Goal: Information Seeking & Learning: Learn about a topic

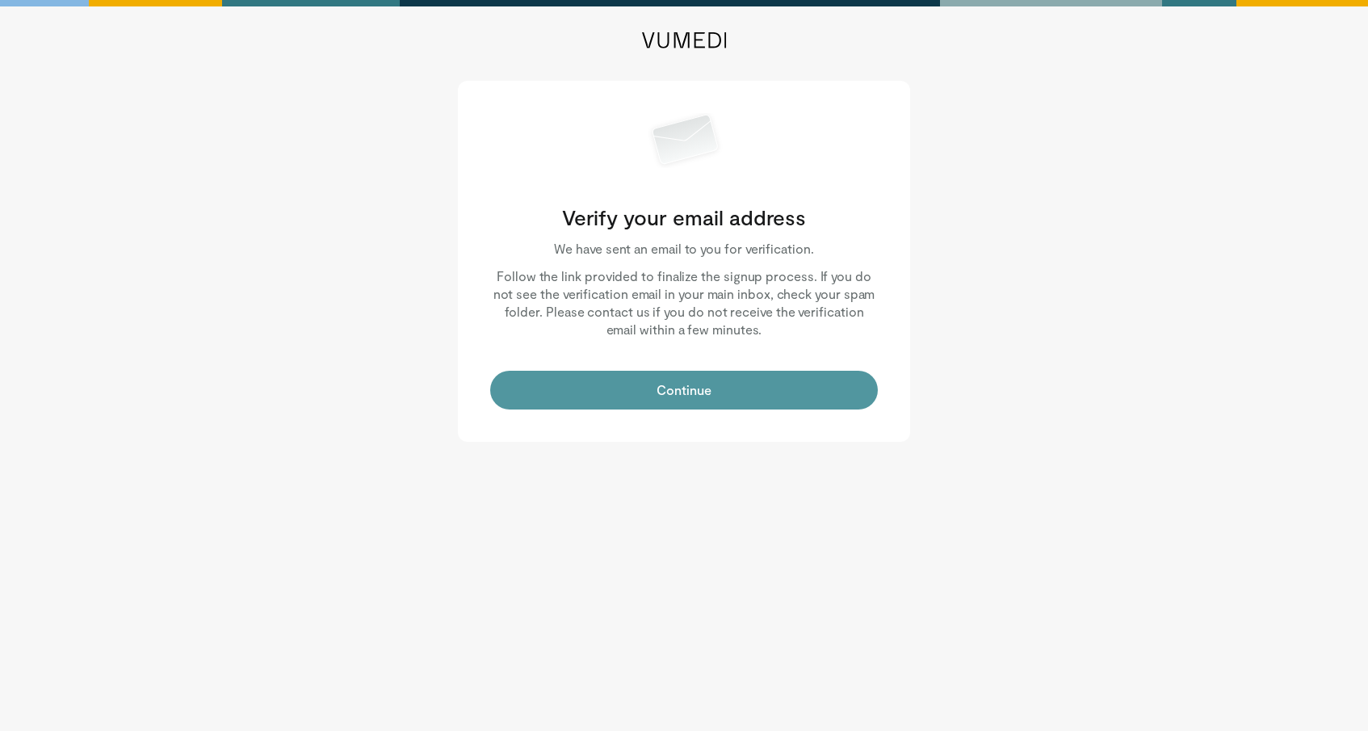
click at [618, 390] on button "Continue" at bounding box center [684, 390] width 388 height 39
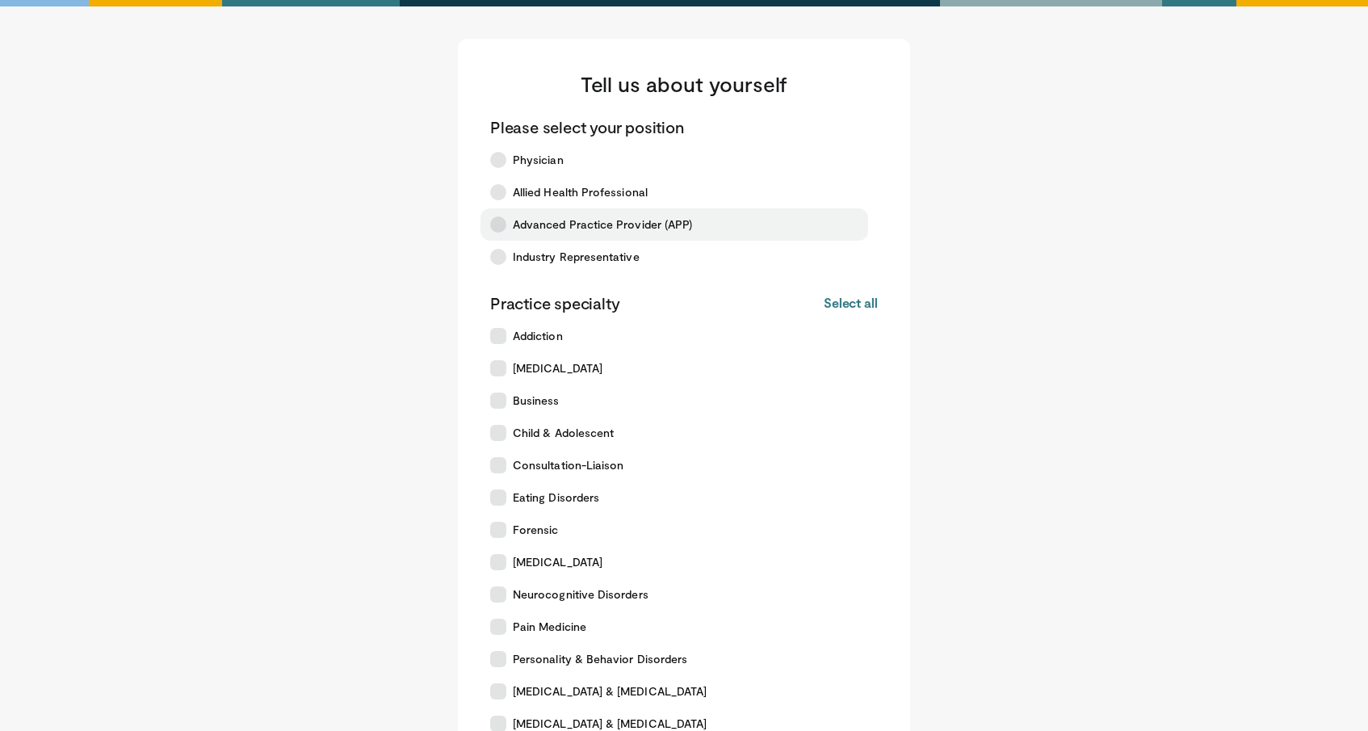
click at [523, 234] on label "Advanced Practice Provider (APP)" at bounding box center [675, 224] width 388 height 32
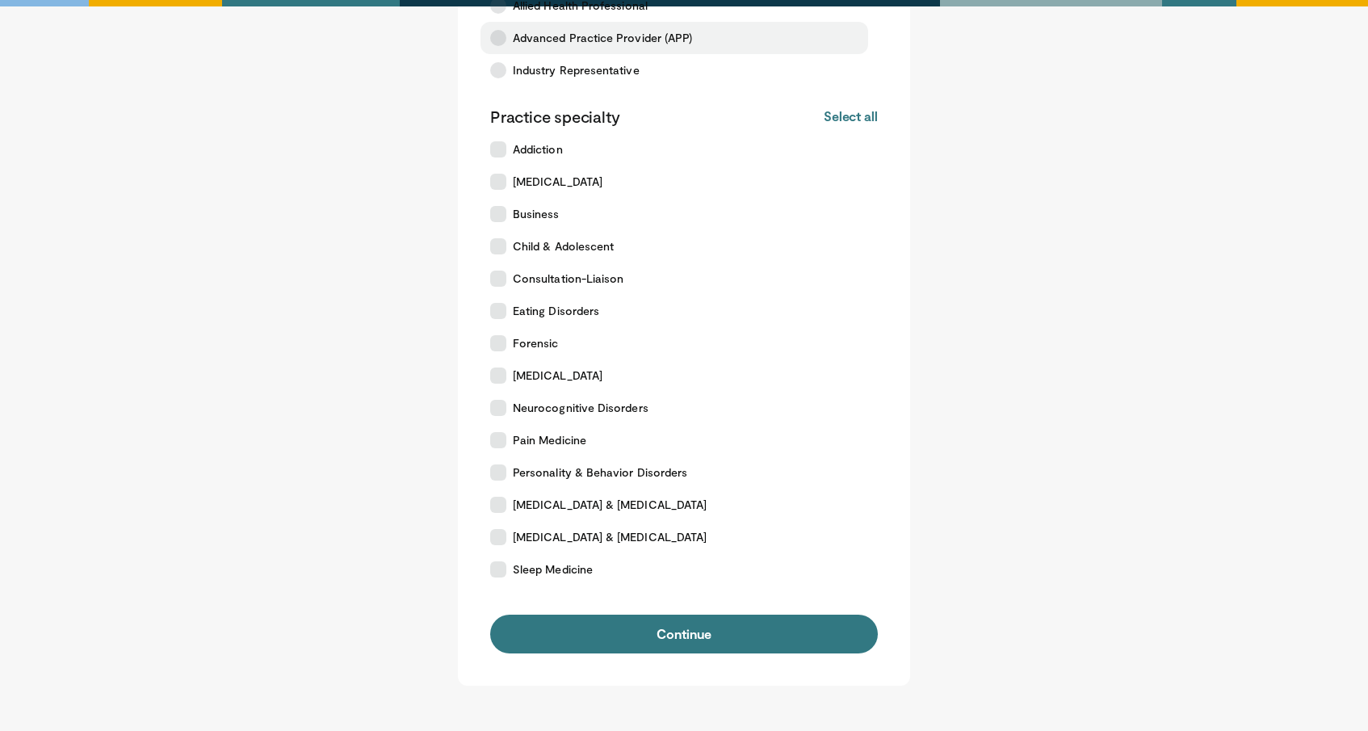
scroll to position [301, 0]
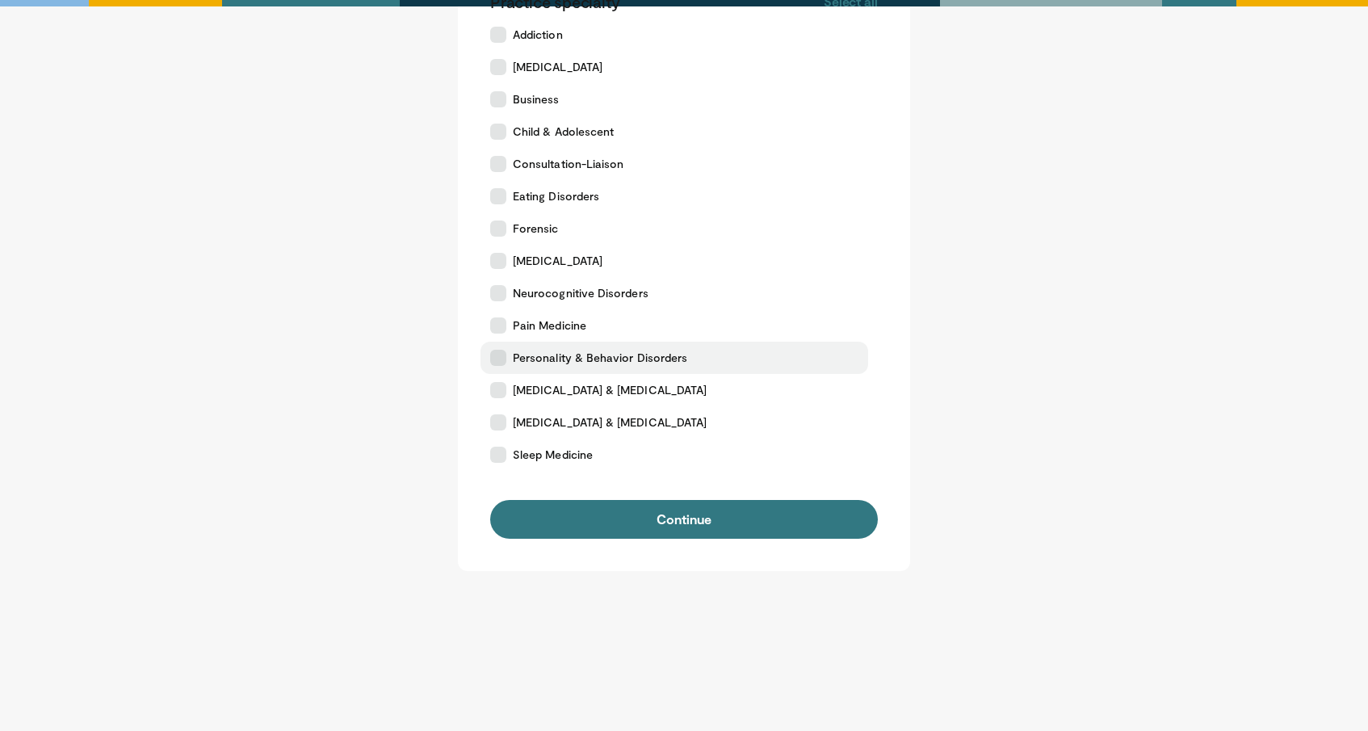
click at [534, 361] on span "Personality & Behavior Disorders" at bounding box center [600, 358] width 174 height 16
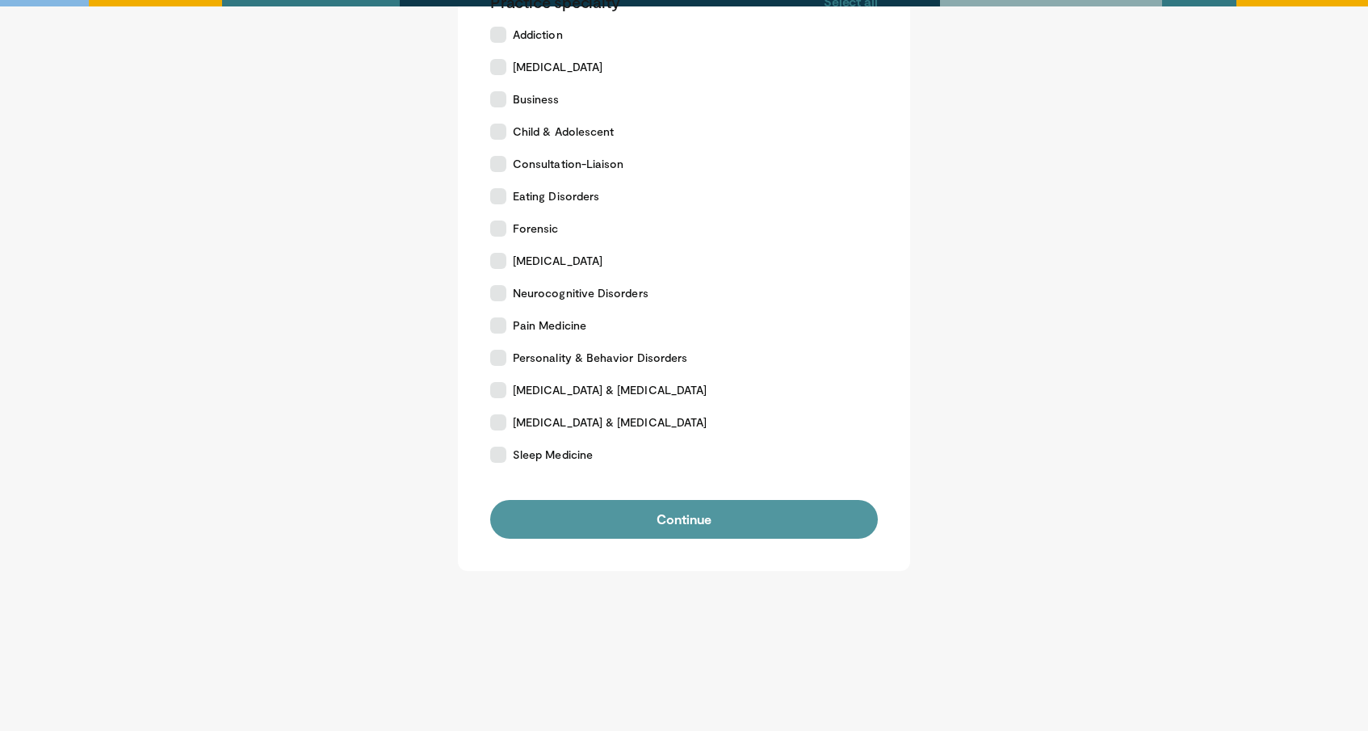
click at [604, 510] on button "Continue" at bounding box center [684, 519] width 388 height 39
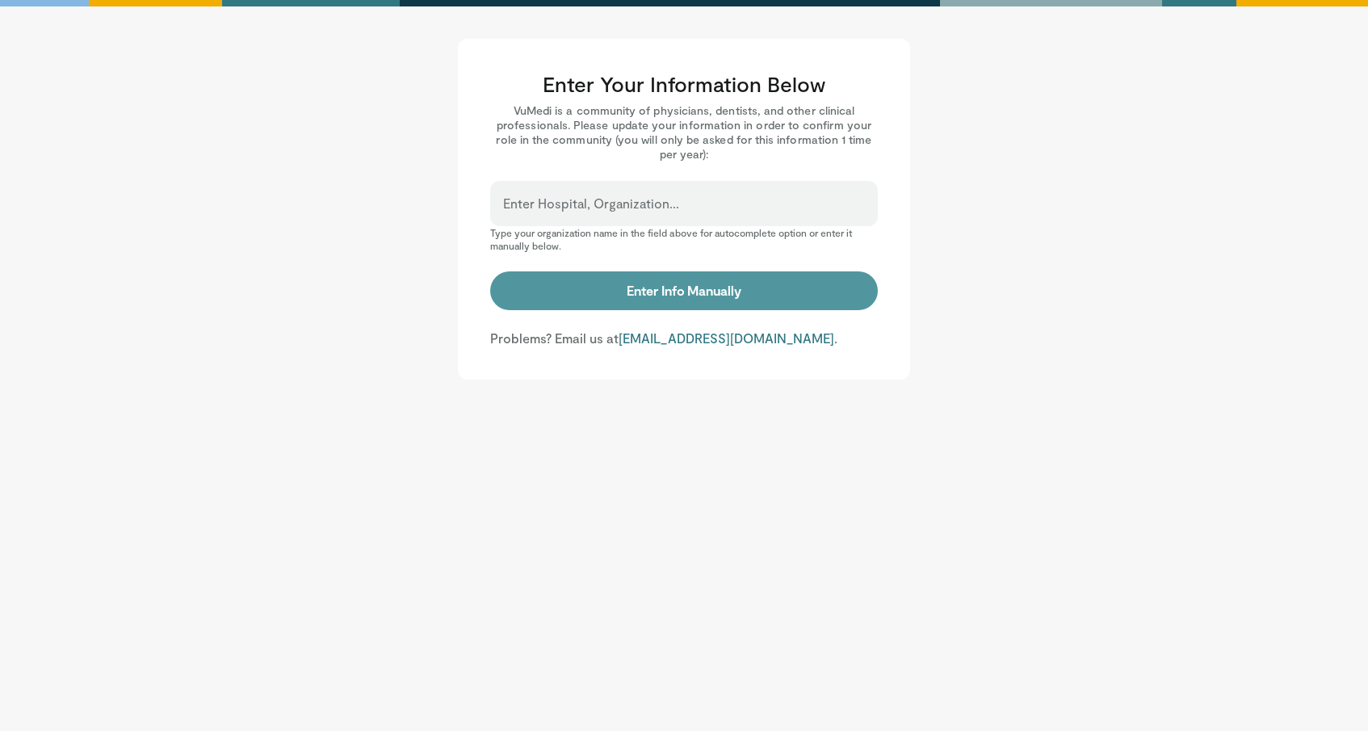
click at [737, 292] on button "Enter Info Manually" at bounding box center [684, 290] width 388 height 39
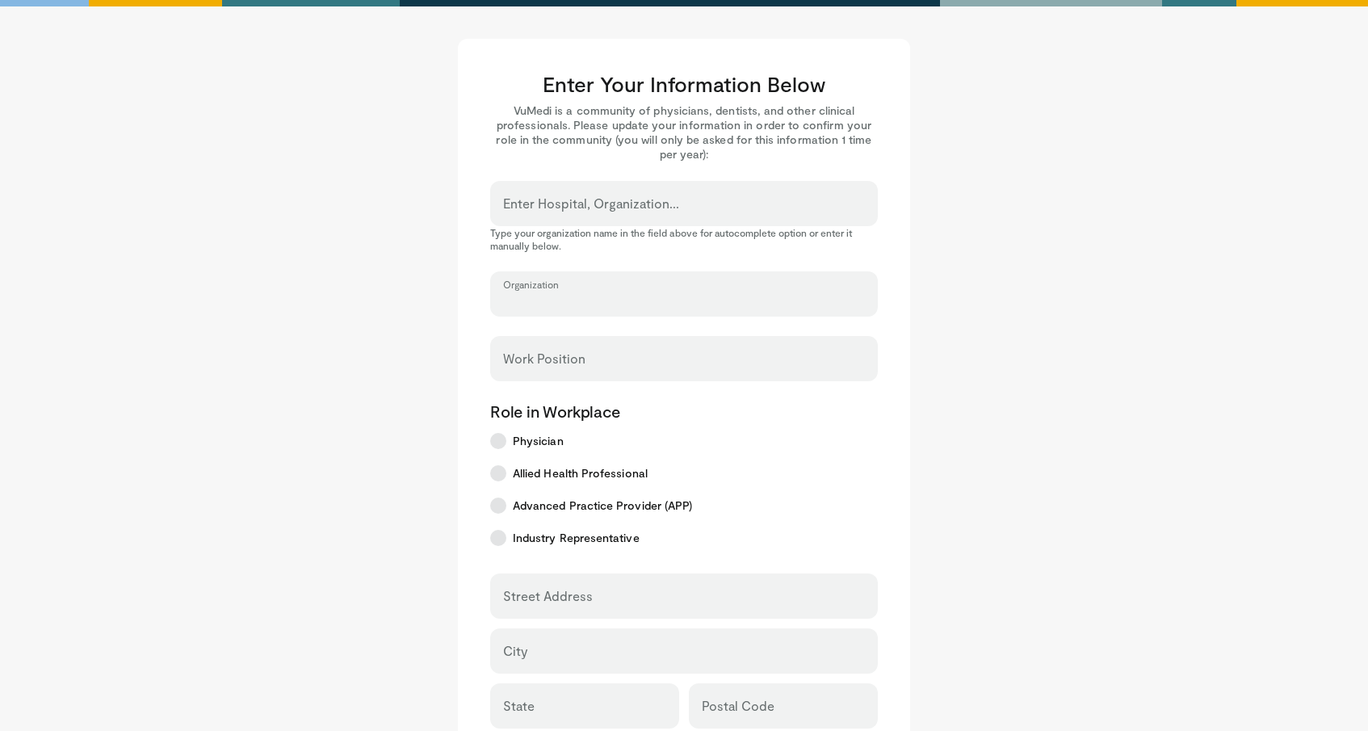
click at [737, 292] on input "Organization" at bounding box center [684, 301] width 362 height 18
type input "****"
click at [695, 172] on div "Enter Your Information Below VuMedi is a community of physicians, dentists, and…" at bounding box center [684, 556] width 452 height 1035
click at [691, 198] on div "Enter Hospital, Organization..." at bounding box center [684, 203] width 388 height 45
click at [635, 206] on input "Enter Hospital, Organization..." at bounding box center [684, 211] width 362 height 18
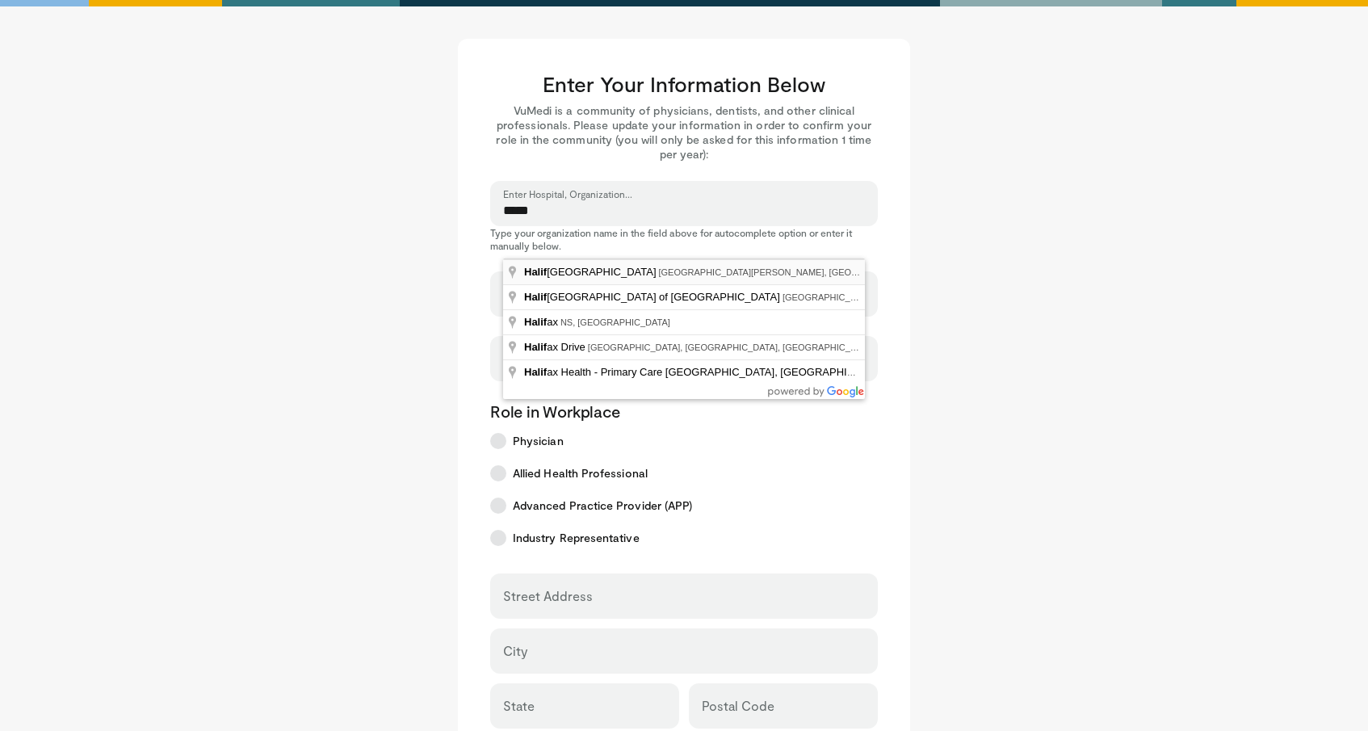
type input "**********"
select select "**"
type input "**********"
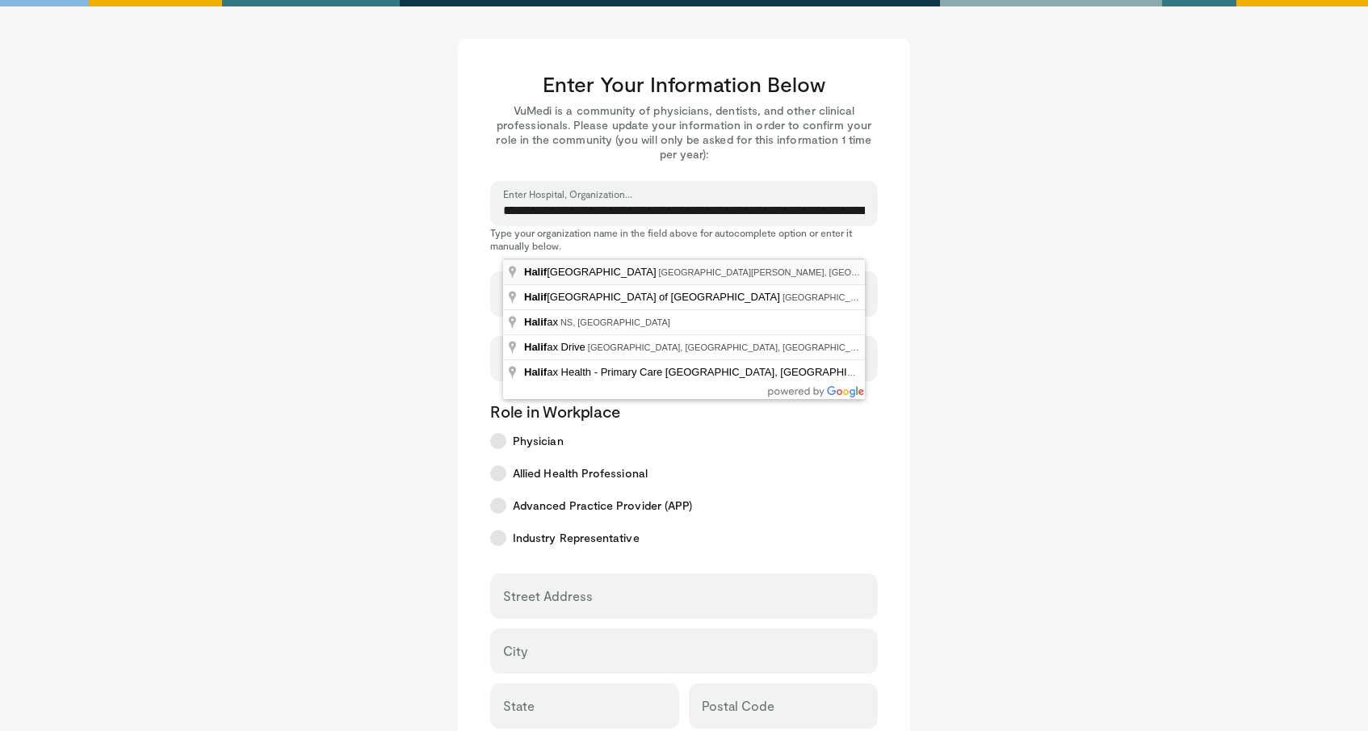
type input "*******"
type input "*****"
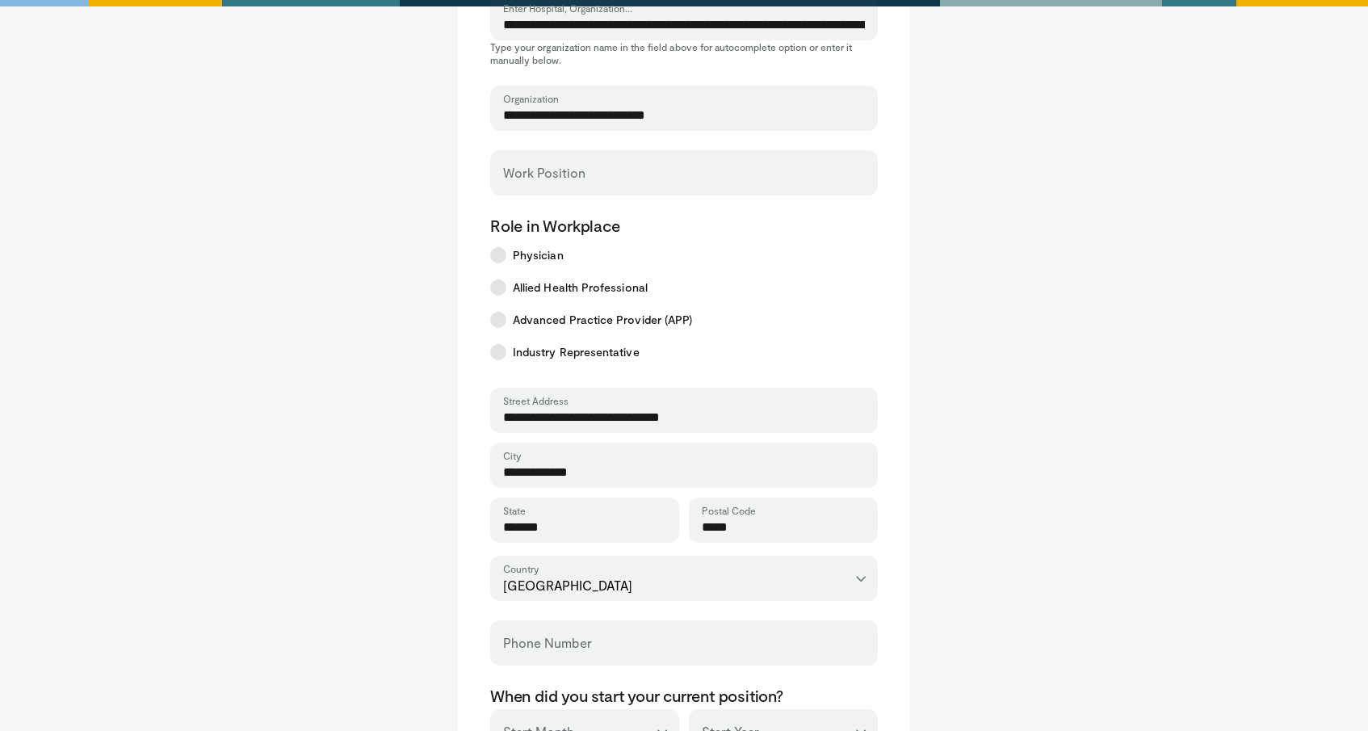
scroll to position [191, 0]
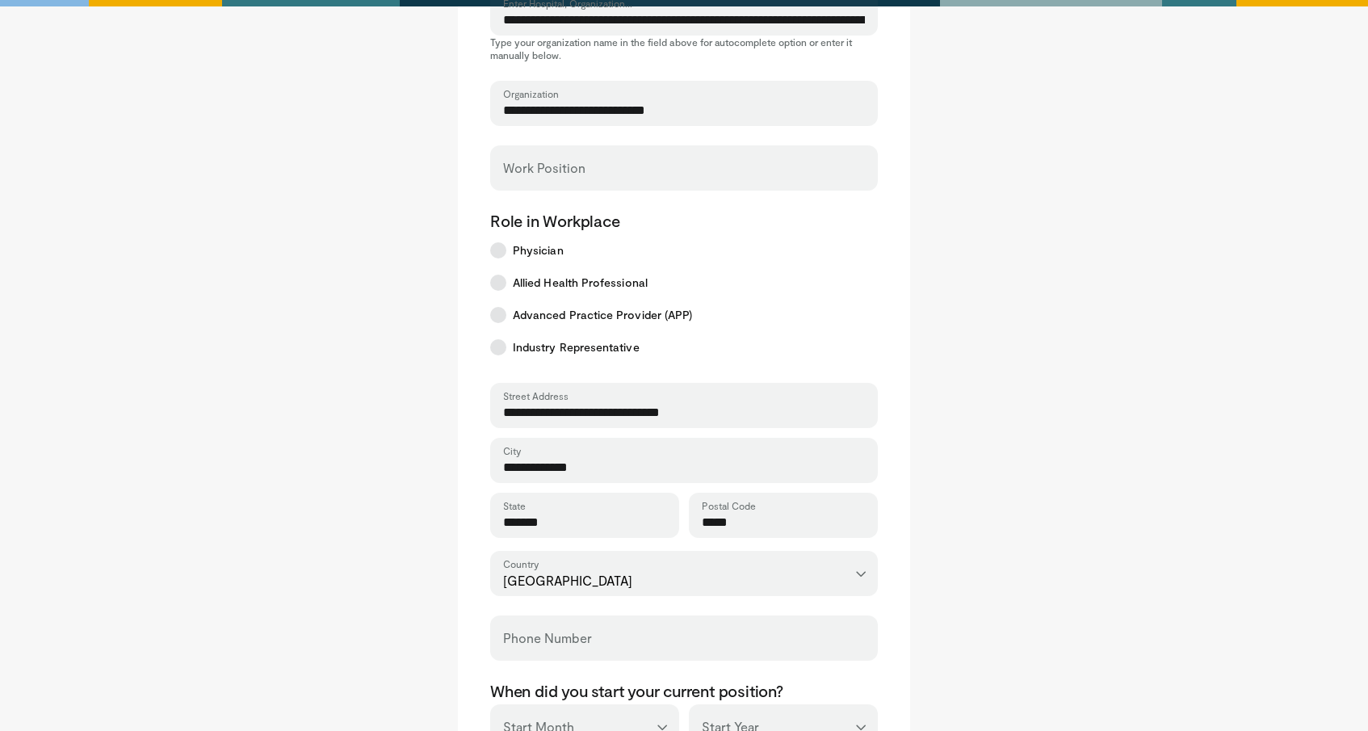
click at [595, 158] on div "Work Position" at bounding box center [684, 167] width 388 height 45
click at [585, 182] on input "Work Position" at bounding box center [684, 175] width 362 height 18
click at [526, 178] on input "**********" at bounding box center [684, 175] width 362 height 18
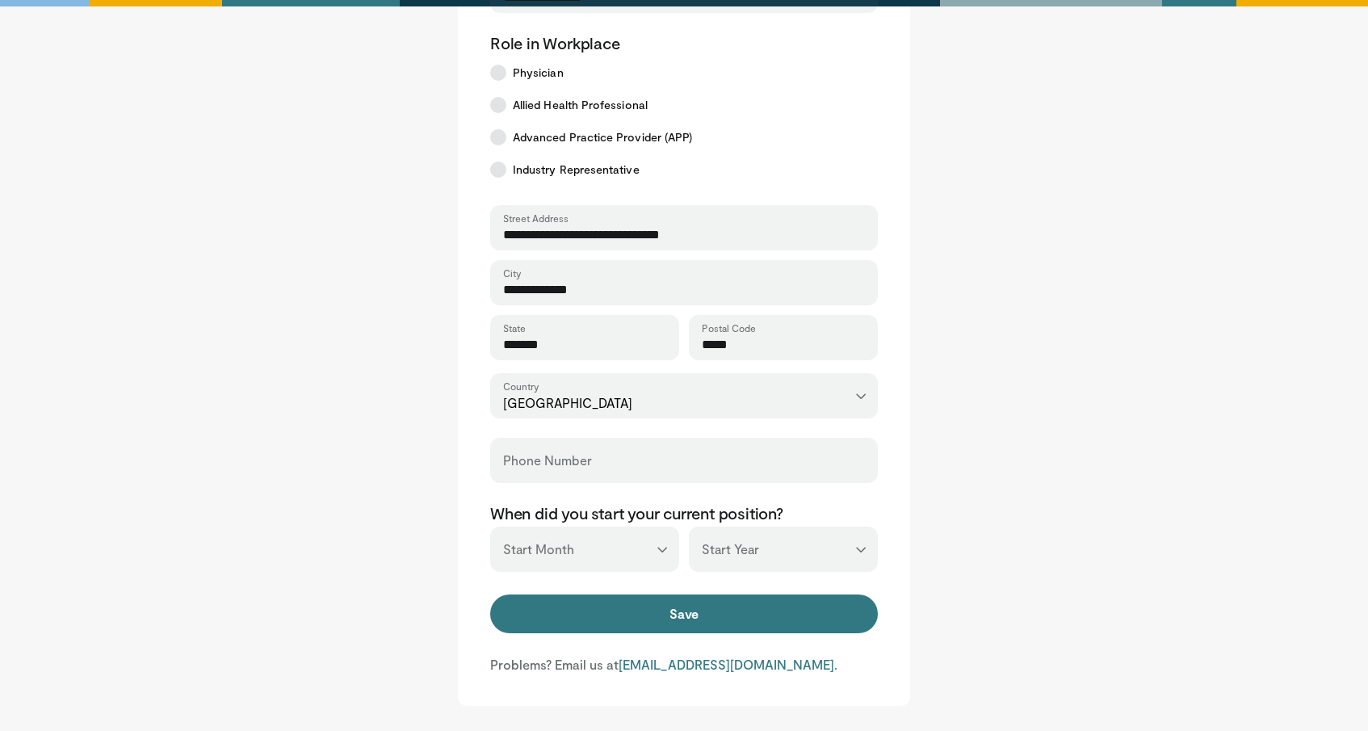
scroll to position [371, 0]
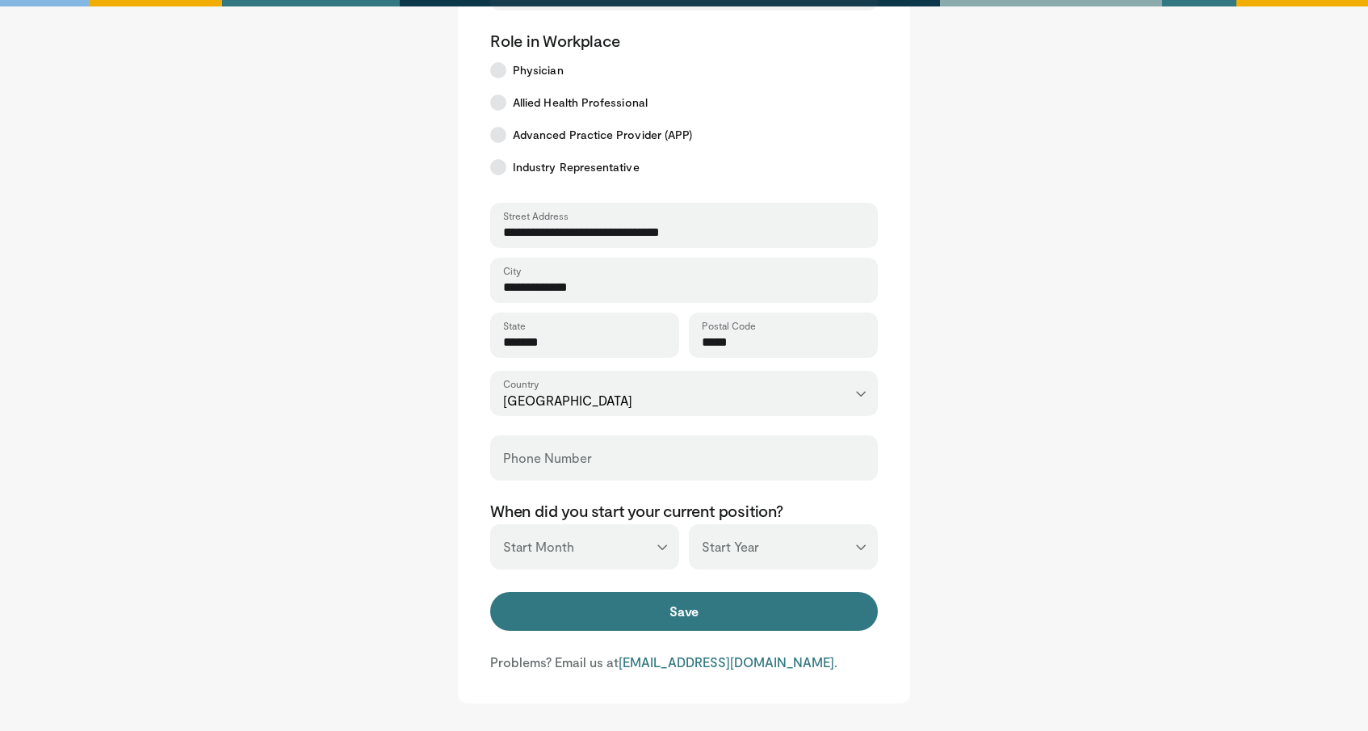
type input "**********"
click at [638, 535] on select "*** ******* ******** ***** ***** *** **** **** ****** ********* ******* *******…" at bounding box center [584, 546] width 189 height 45
select select "**"
click at [758, 553] on select "*** **** **** **** **** **** **** **** **** **** **** **** **** **** **** **** …" at bounding box center [783, 546] width 189 height 45
select select "****"
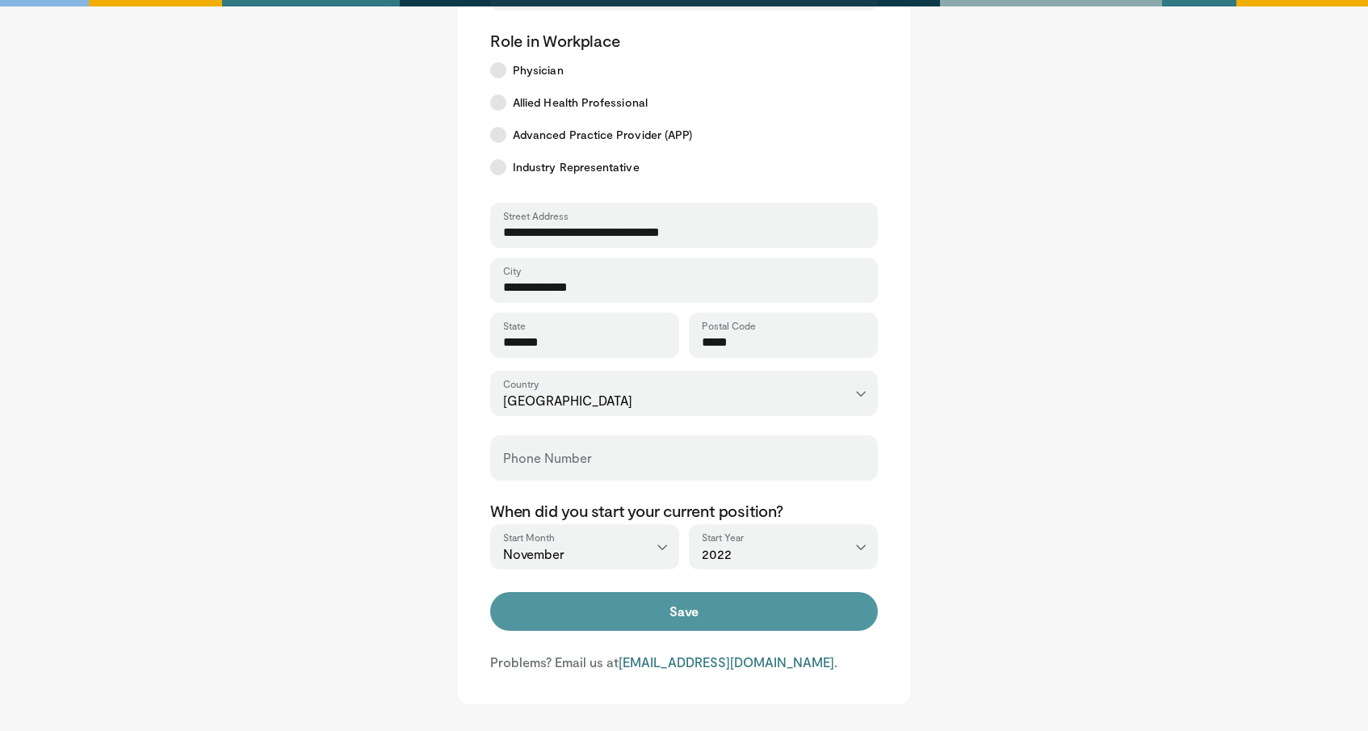
click at [703, 615] on button "Save" at bounding box center [684, 611] width 388 height 39
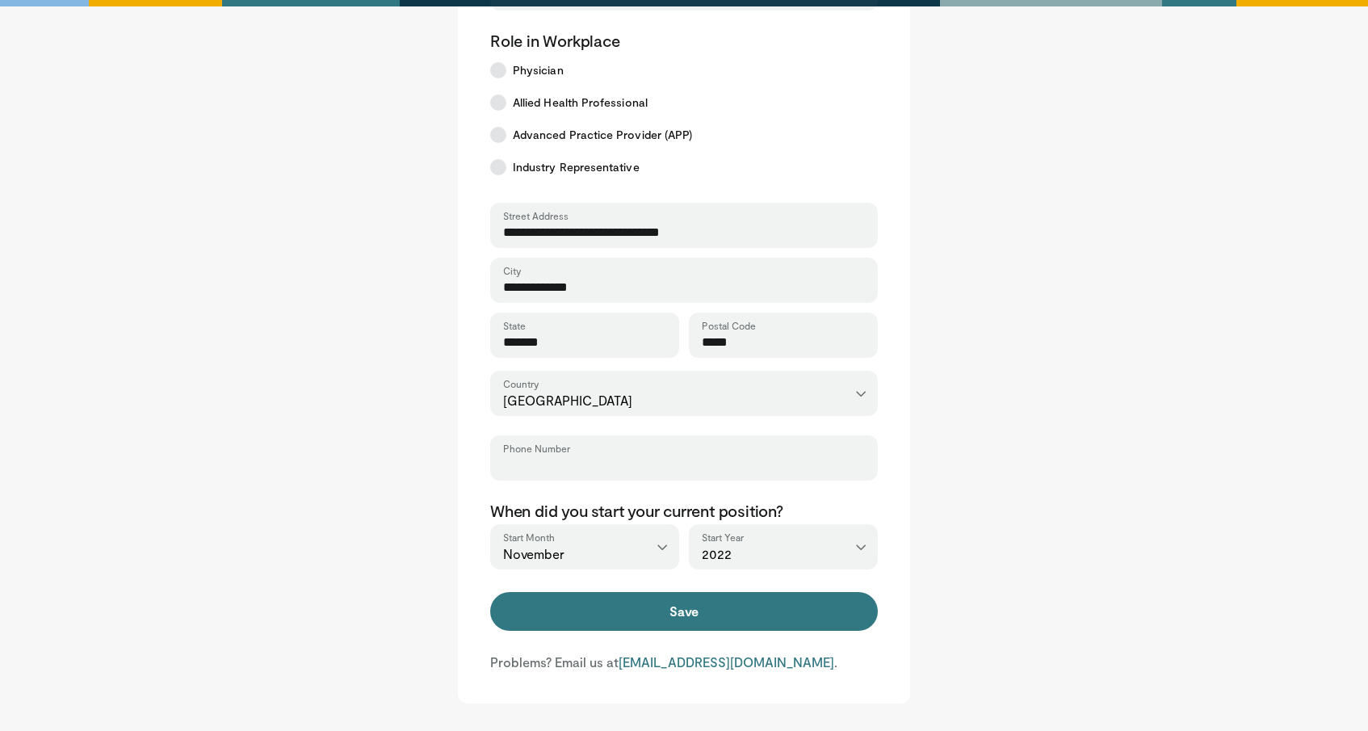
click at [749, 457] on input "Phone Number" at bounding box center [684, 465] width 362 height 18
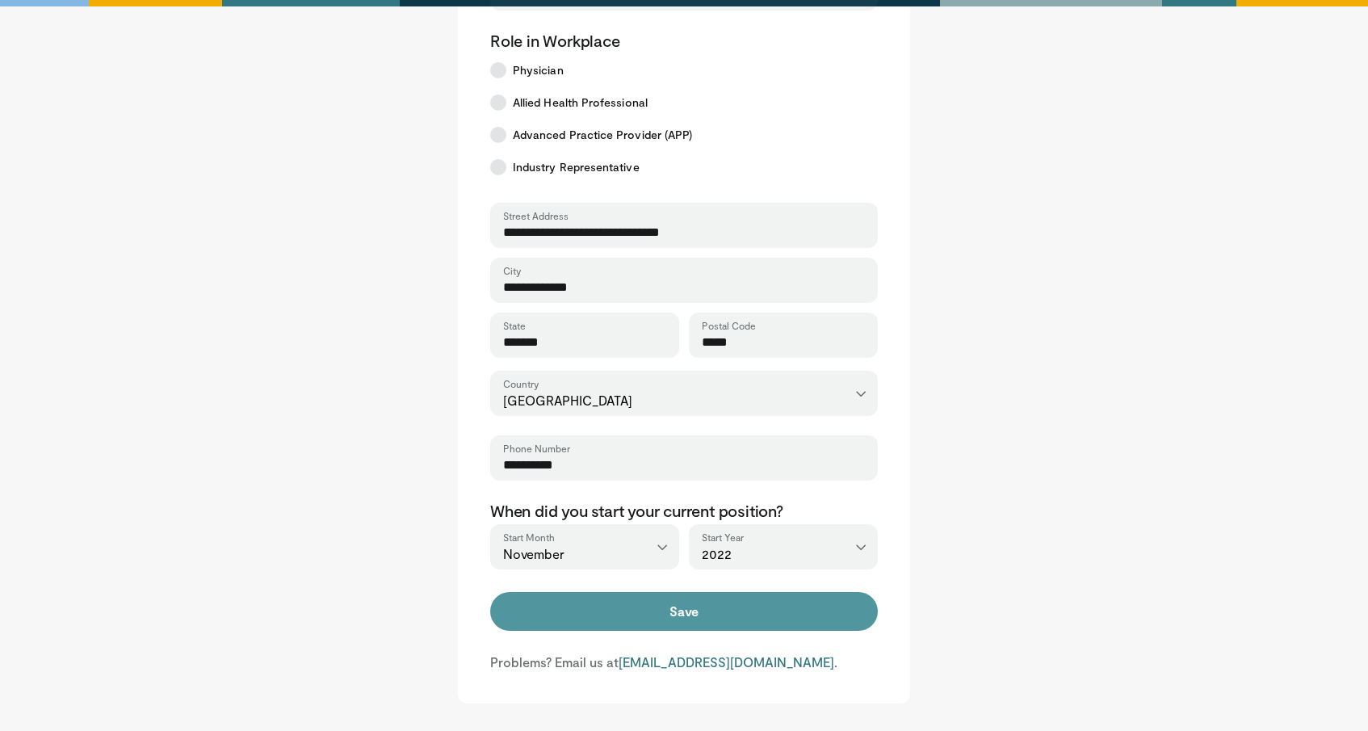
type input "**********"
click at [750, 603] on button "Save" at bounding box center [684, 611] width 388 height 39
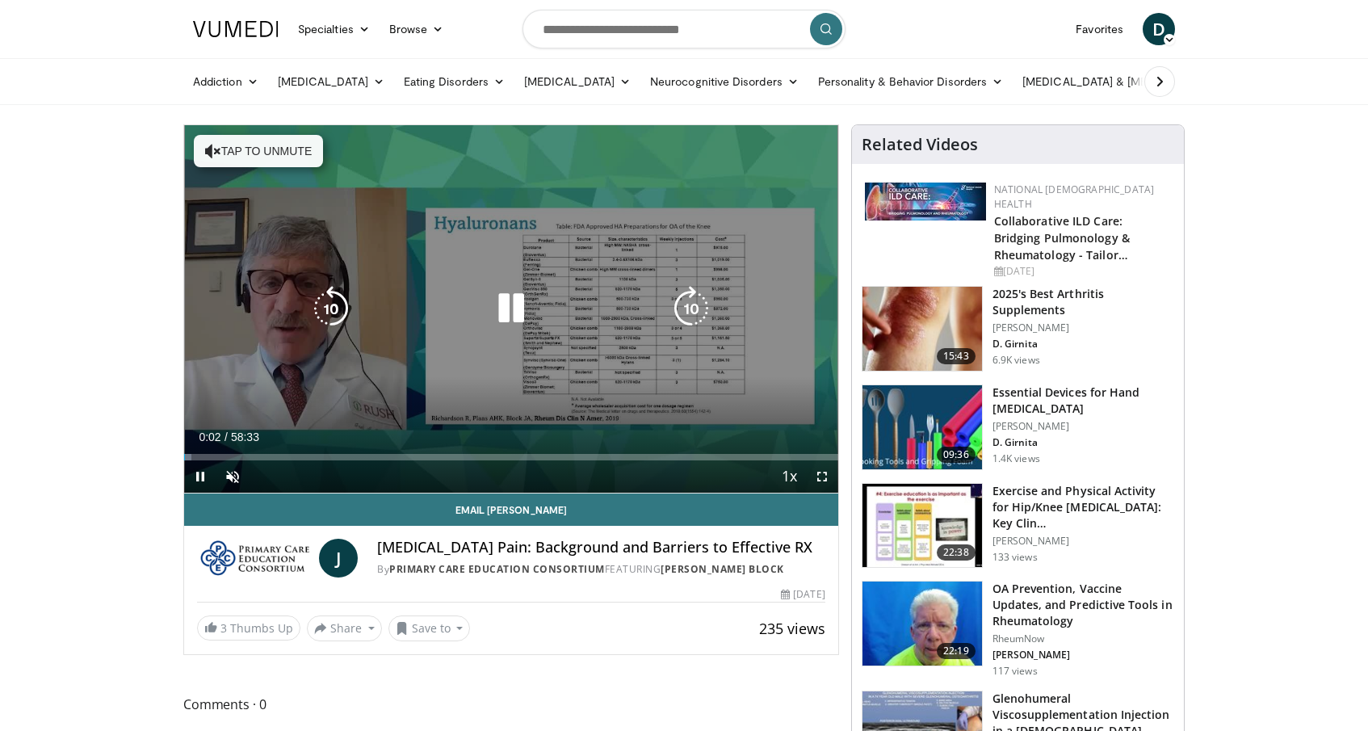
click at [277, 161] on button "Tap to unmute" at bounding box center [258, 151] width 129 height 32
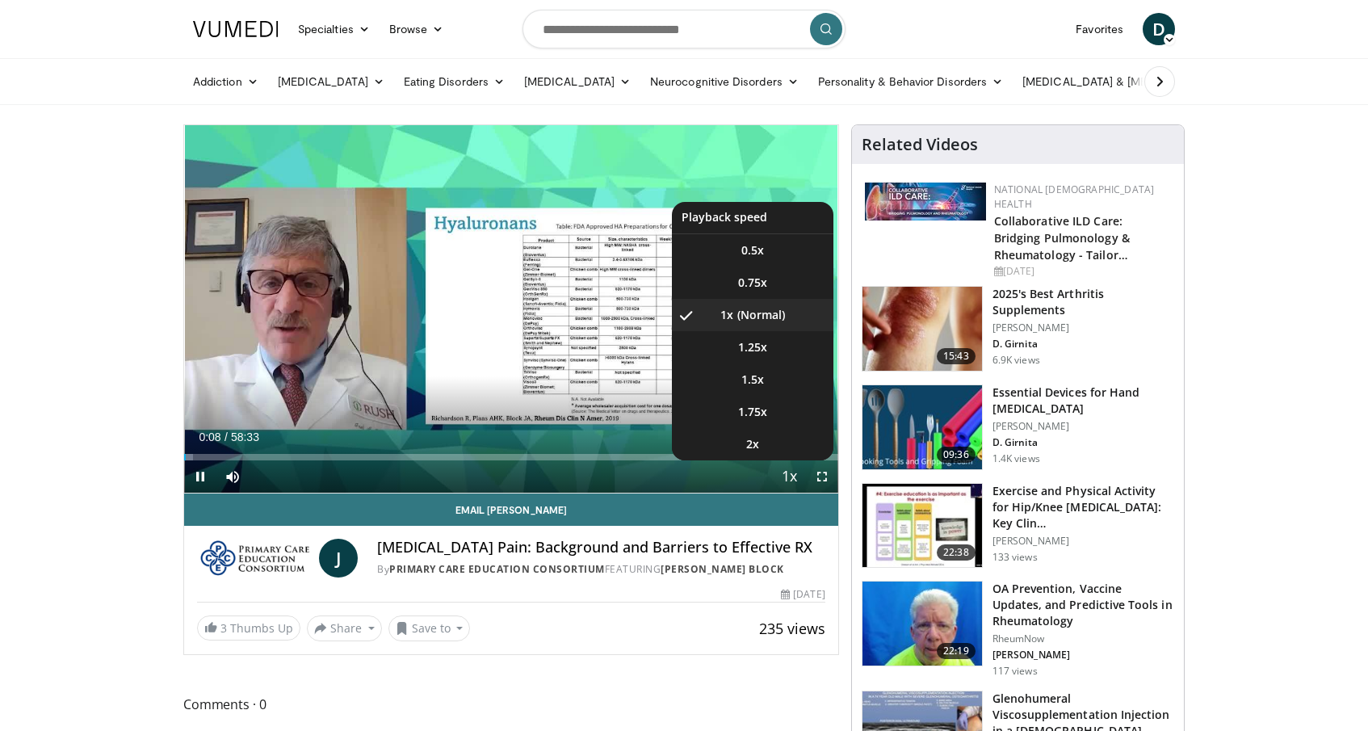
click at [788, 478] on span "Video Player" at bounding box center [790, 477] width 23 height 32
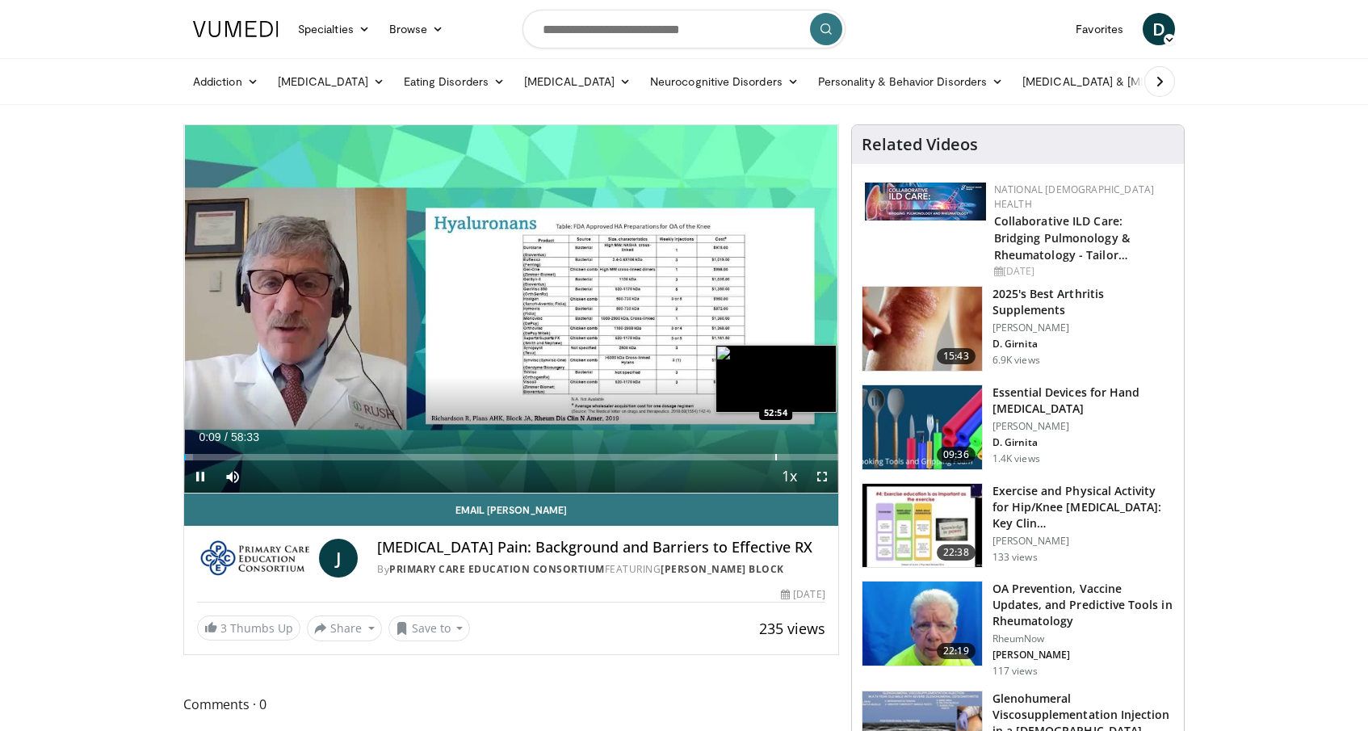
click at [757, 450] on div "Loaded : 1.42% 00:09 52:54" at bounding box center [511, 452] width 654 height 15
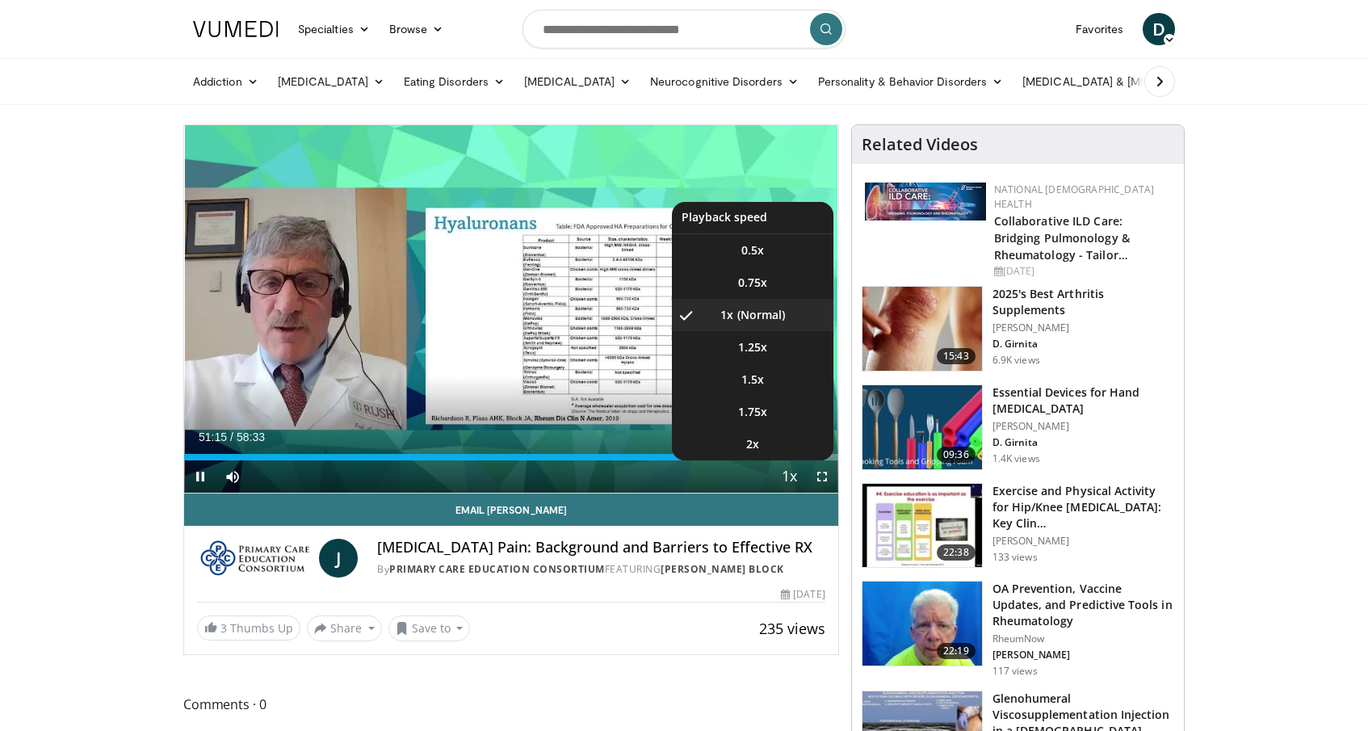
click at [793, 481] on span "Video Player" at bounding box center [790, 477] width 23 height 32
click at [754, 447] on span "2x" at bounding box center [752, 444] width 13 height 16
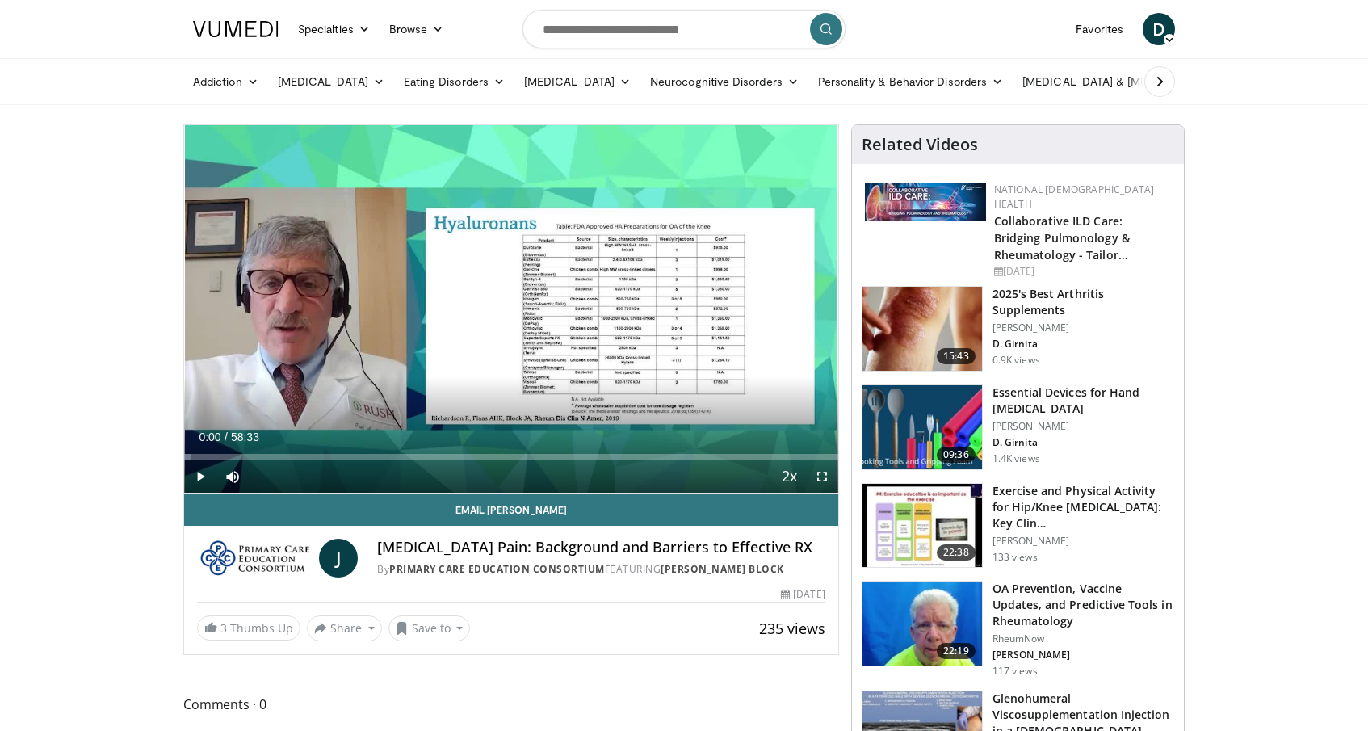
drag, startPoint x: 758, startPoint y: 457, endPoint x: 168, endPoint y: 447, distance: 590.5
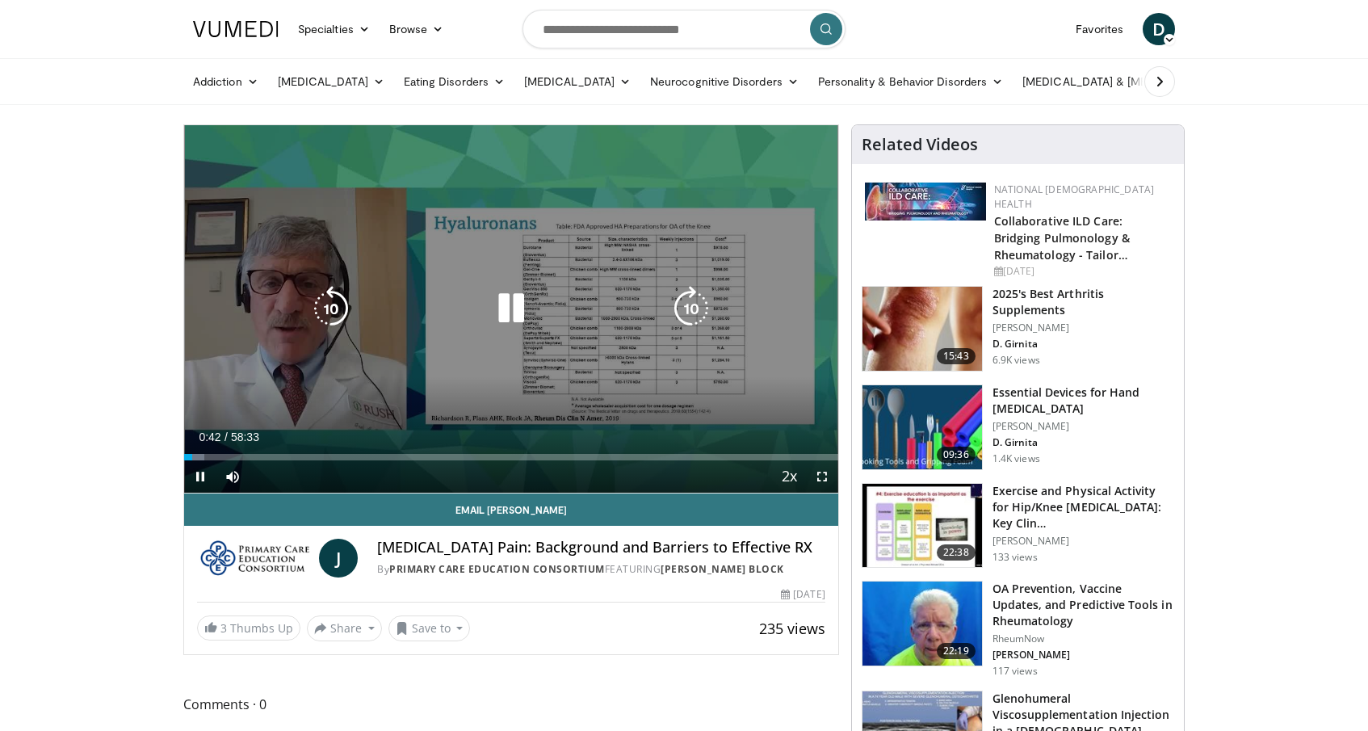
click at [464, 351] on div "10 seconds Tap to unmute" at bounding box center [511, 308] width 654 height 367
click at [495, 317] on icon "Video Player" at bounding box center [511, 308] width 45 height 45
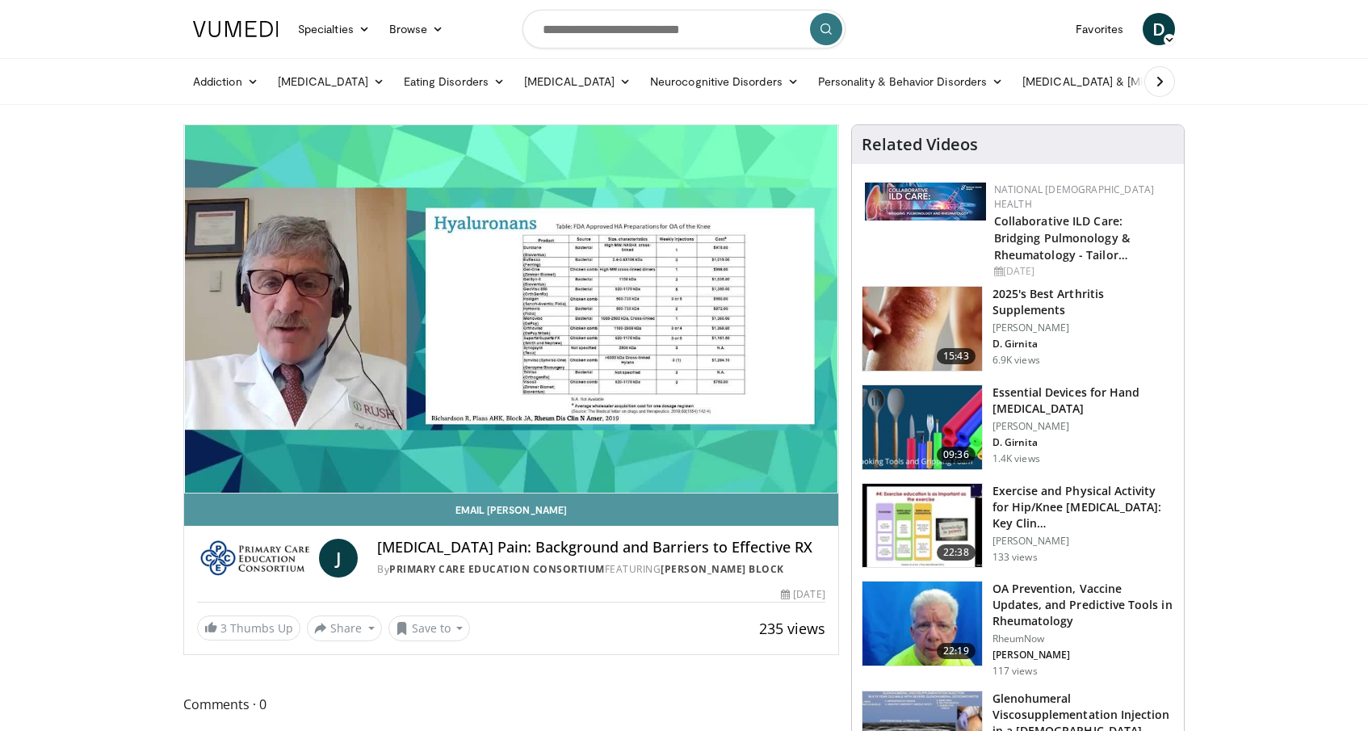
click at [823, 493] on link "Email [PERSON_NAME]" at bounding box center [511, 509] width 654 height 32
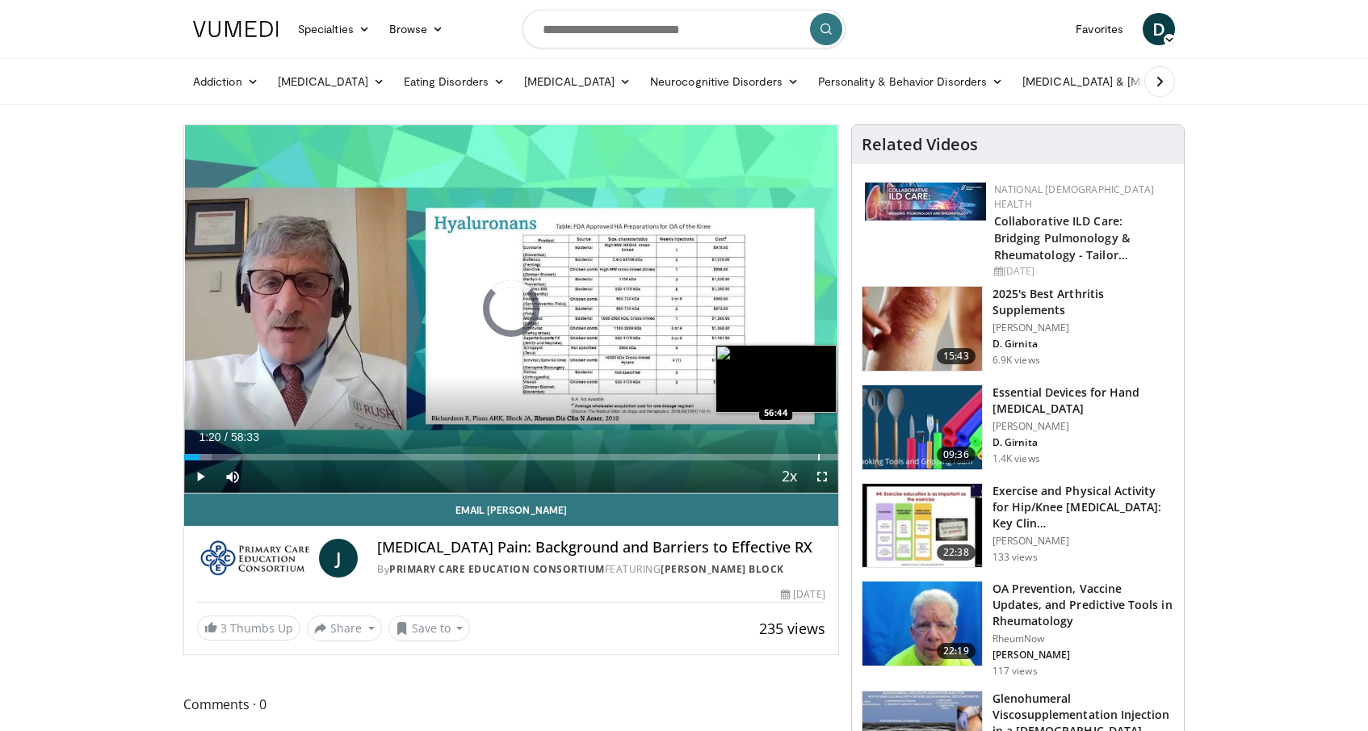
click at [818, 457] on div "Progress Bar" at bounding box center [819, 457] width 2 height 6
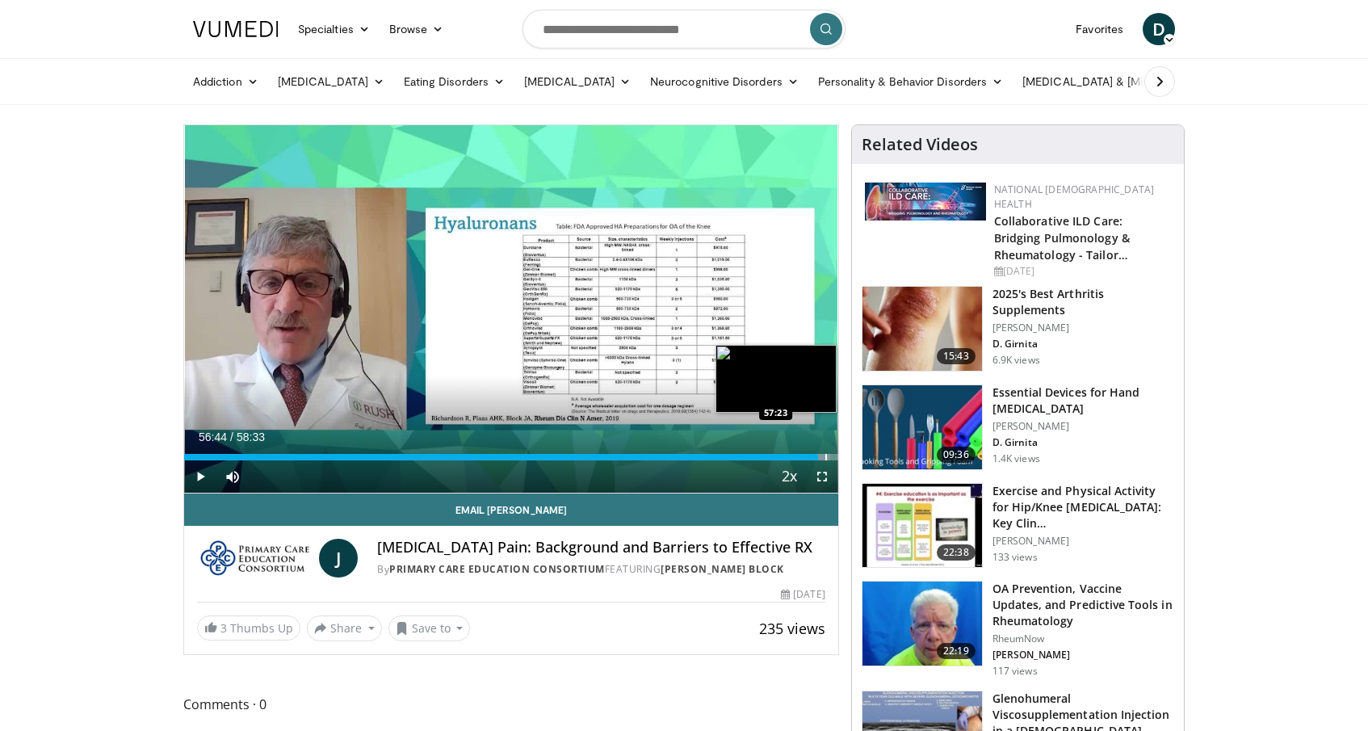
click at [825, 458] on div "Progress Bar" at bounding box center [826, 457] width 2 height 6
click at [799, 459] on div "Progress Bar" at bounding box center [800, 457] width 2 height 6
click at [778, 459] on div "Progress Bar" at bounding box center [779, 457] width 2 height 6
click at [765, 459] on div "Progress Bar" at bounding box center [766, 457] width 2 height 6
click at [741, 459] on div "Progress Bar" at bounding box center [742, 457] width 2 height 6
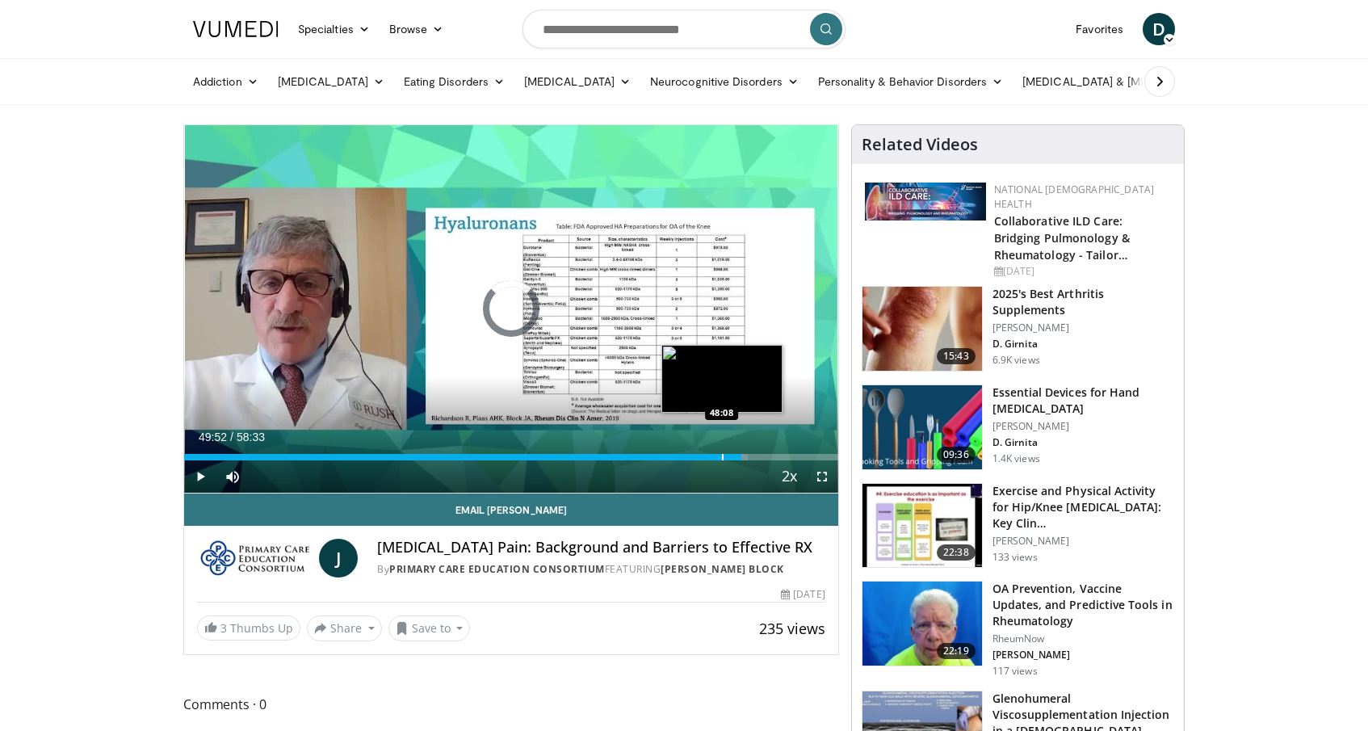
click at [722, 458] on div "Progress Bar" at bounding box center [723, 457] width 2 height 6
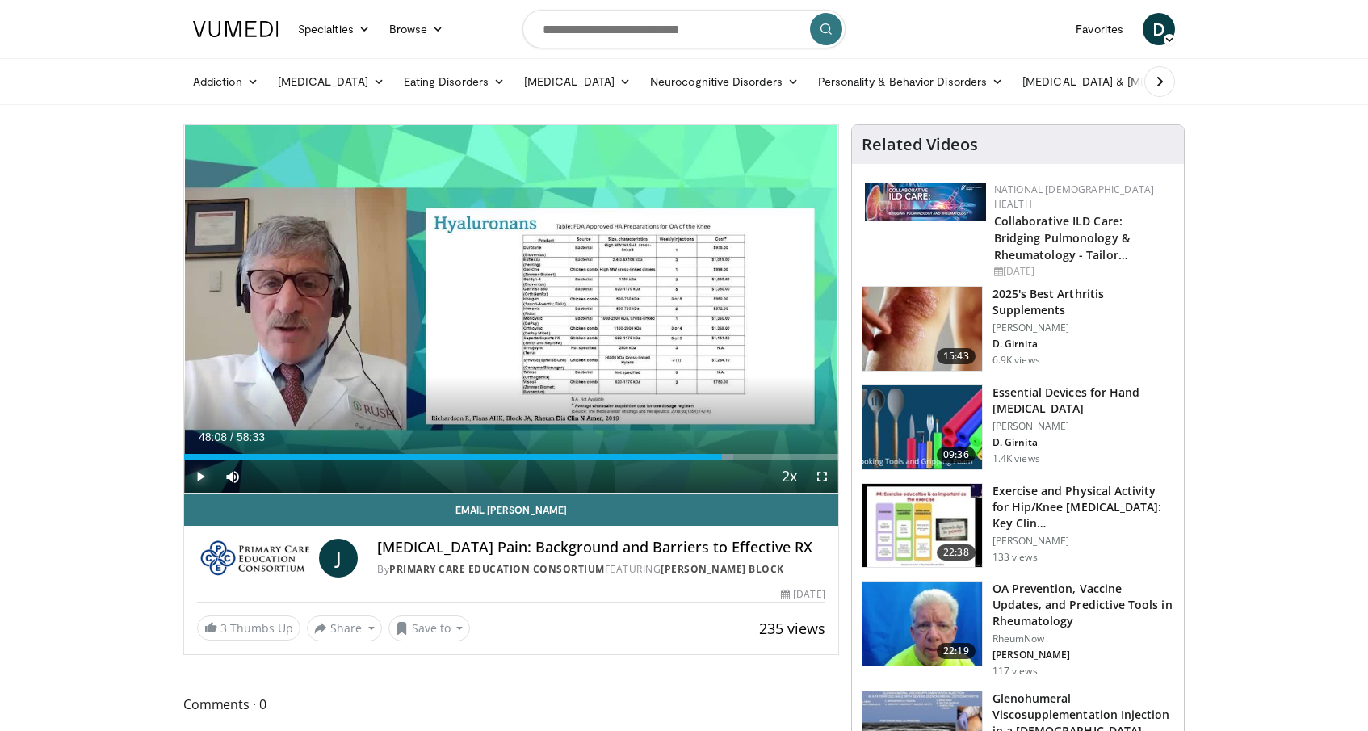
click at [201, 478] on span "Video Player" at bounding box center [200, 476] width 32 height 32
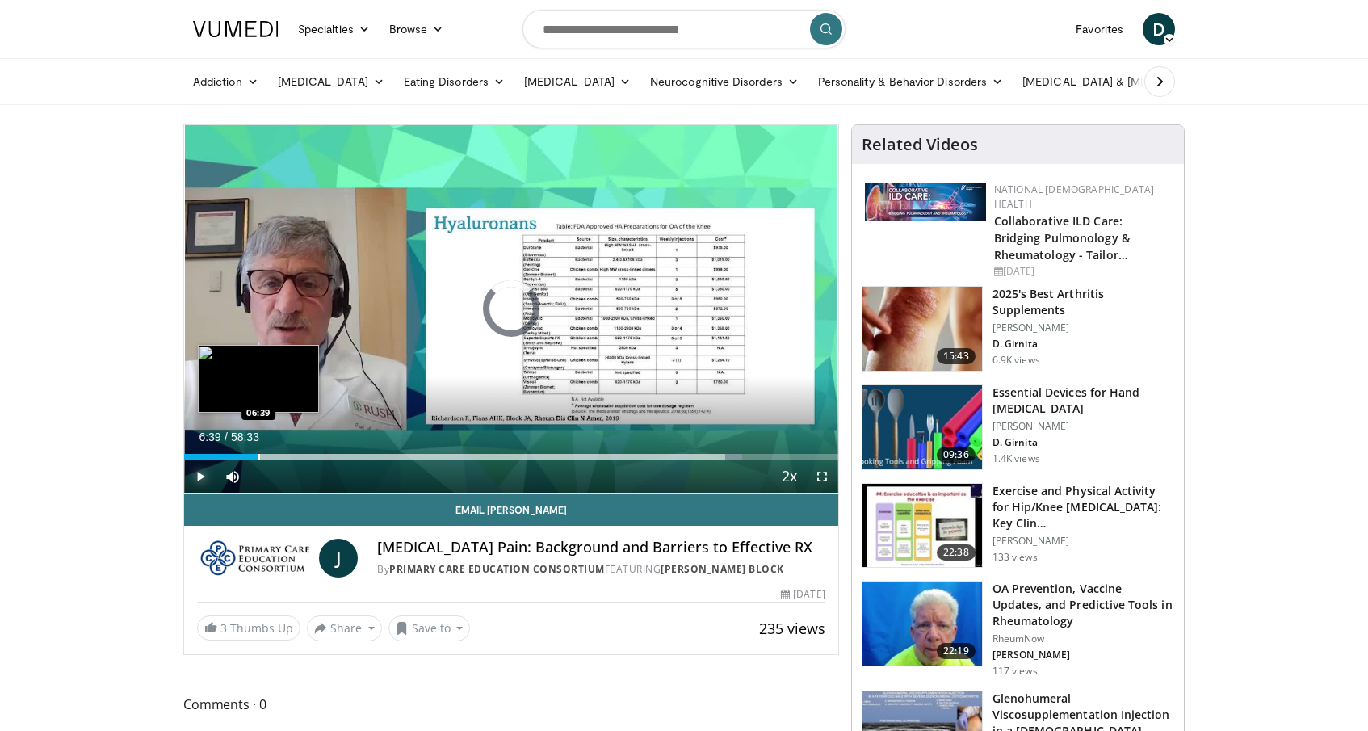
click at [258, 457] on div "Progress Bar" at bounding box center [259, 457] width 2 height 6
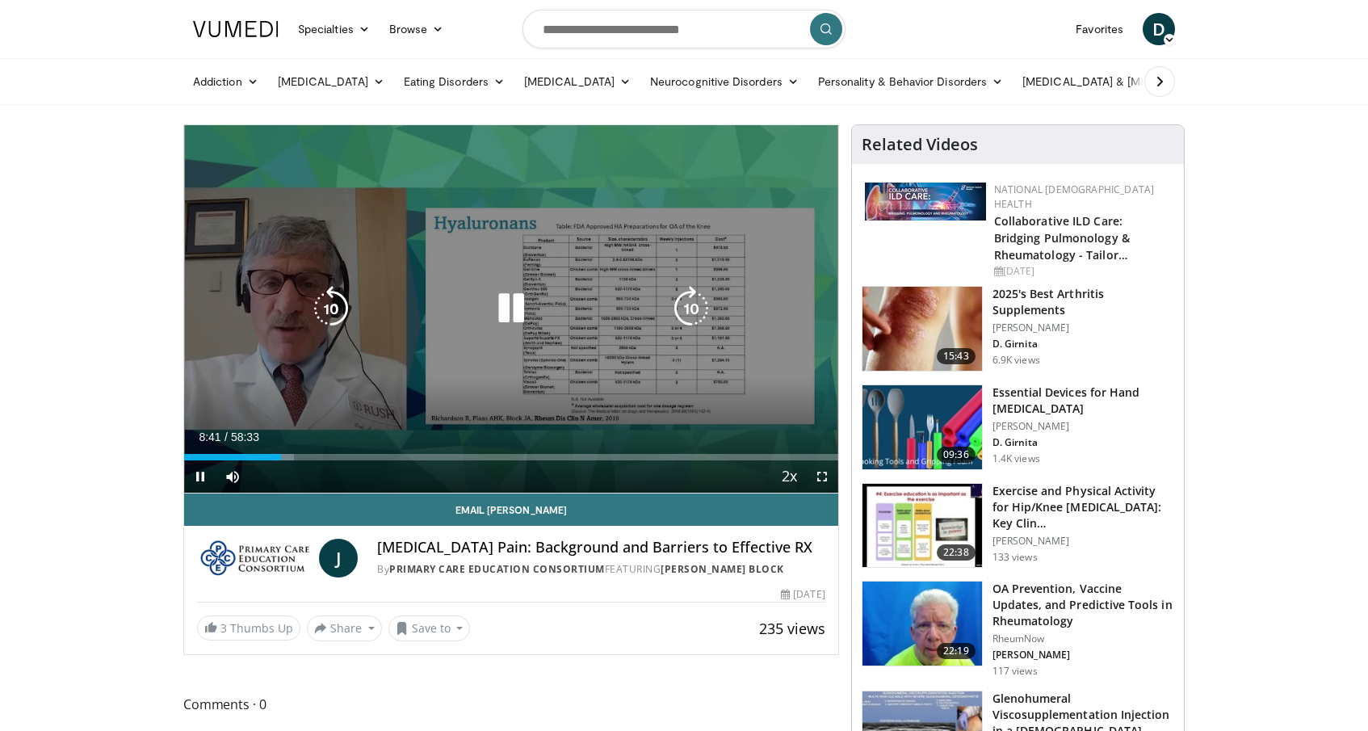
click at [273, 421] on div "10 seconds Tap to unmute" at bounding box center [511, 308] width 654 height 367
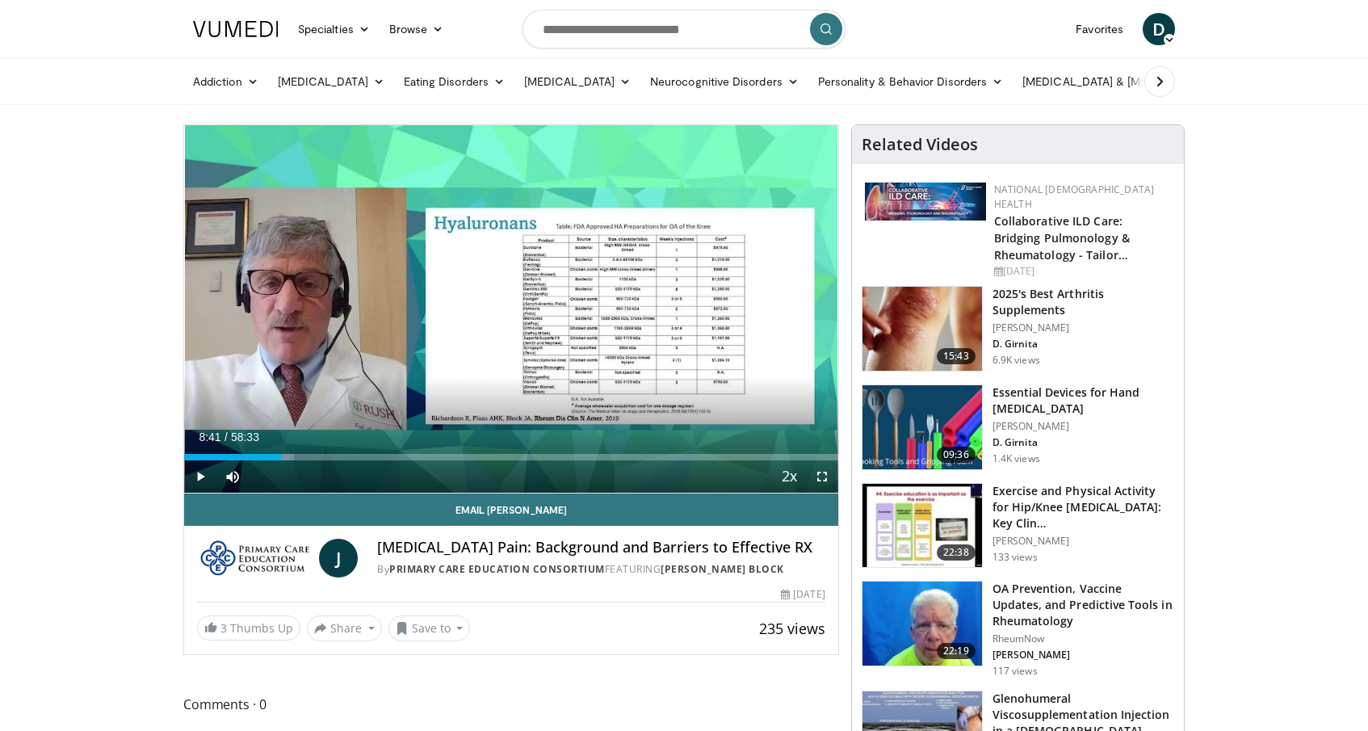
click at [226, 451] on div "Loaded : 16.77% 08:41 03:45" at bounding box center [511, 452] width 654 height 15
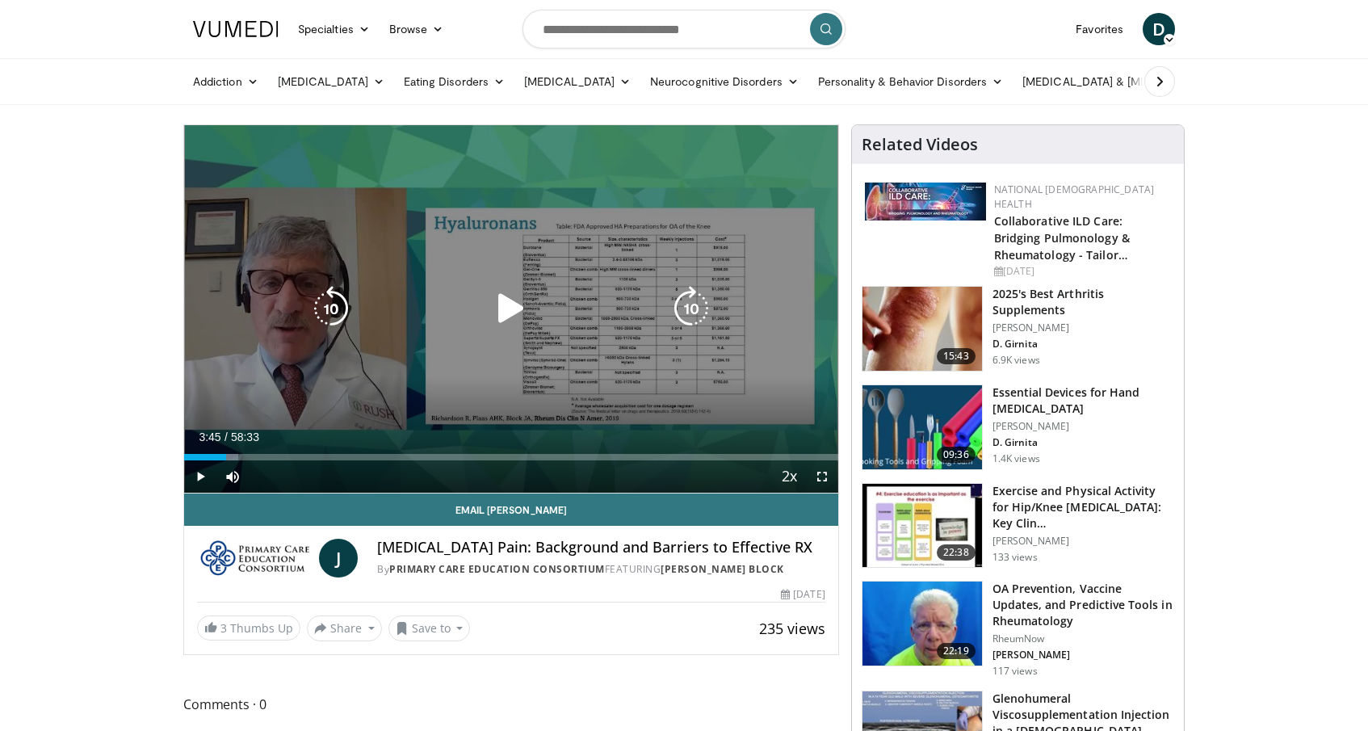
click at [700, 293] on icon "Video Player" at bounding box center [691, 308] width 45 height 45
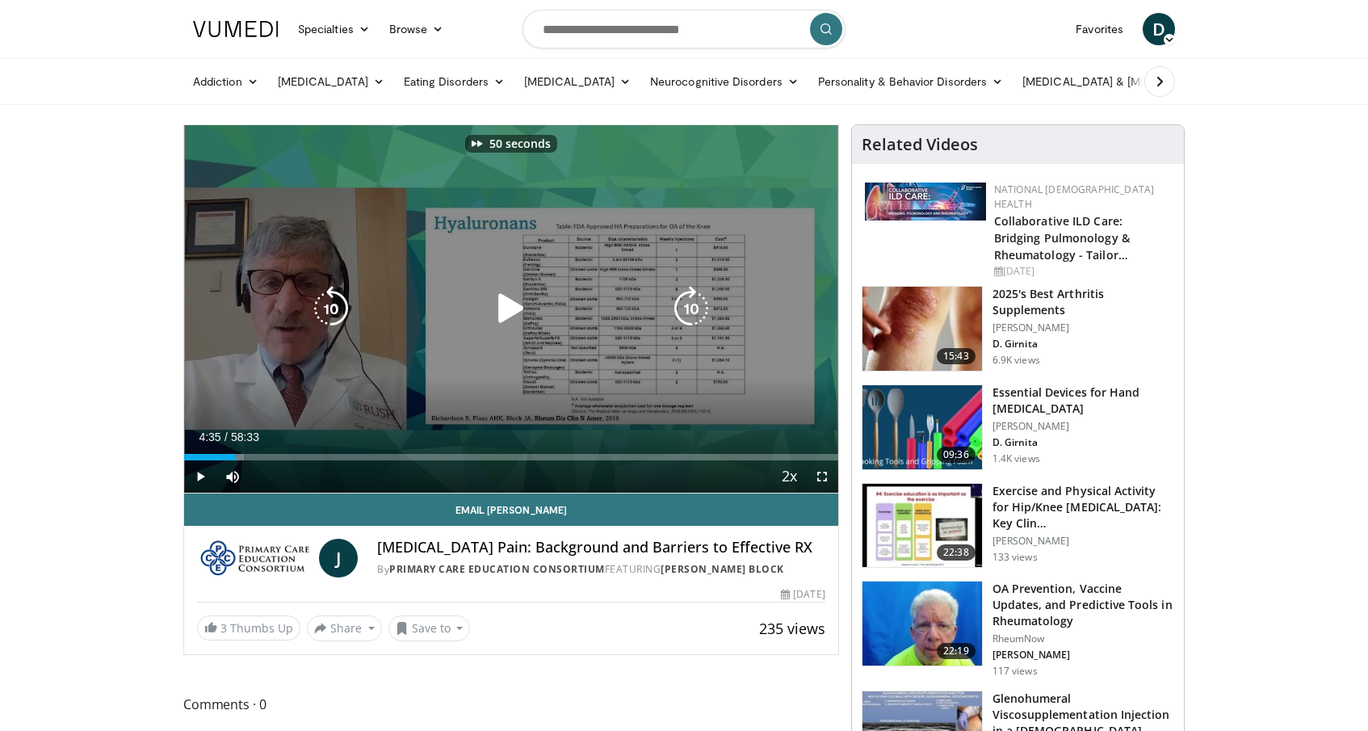
click at [700, 293] on icon "Video Player" at bounding box center [691, 308] width 45 height 45
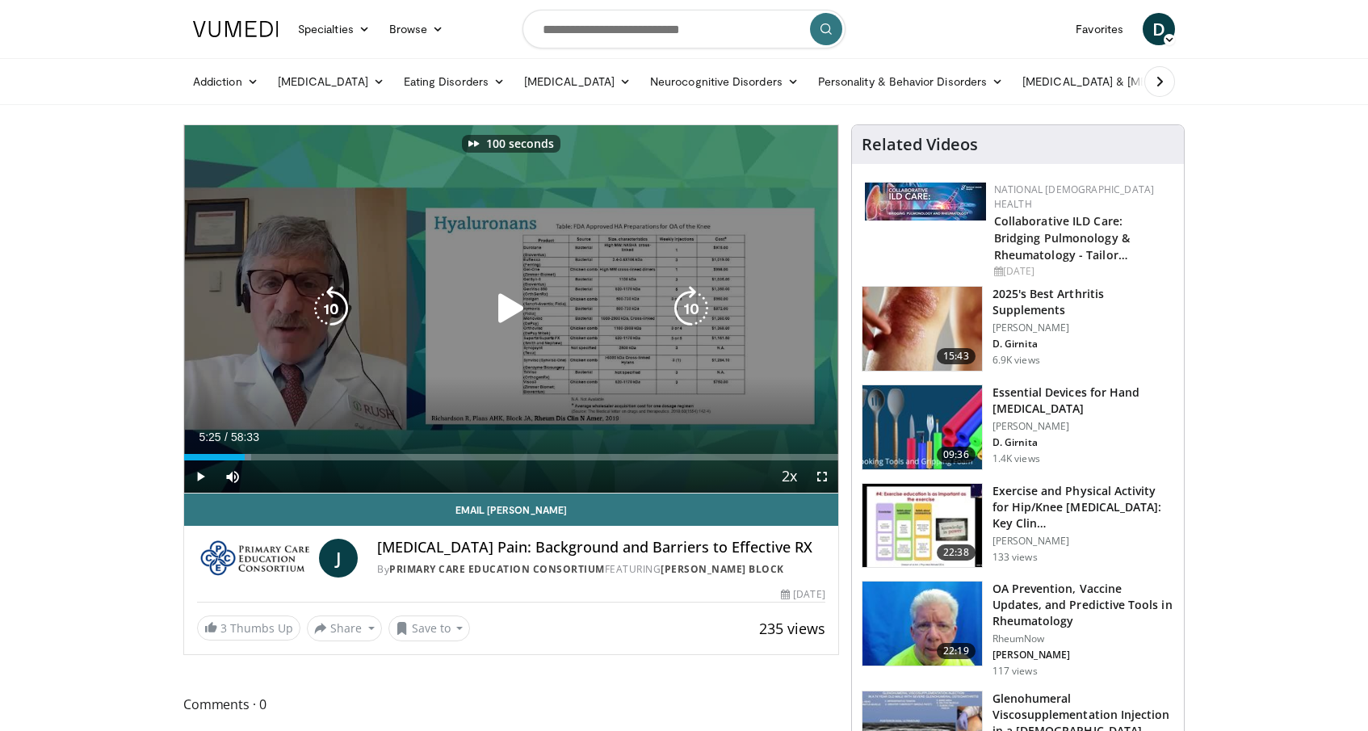
click at [700, 293] on icon "Video Player" at bounding box center [691, 308] width 45 height 45
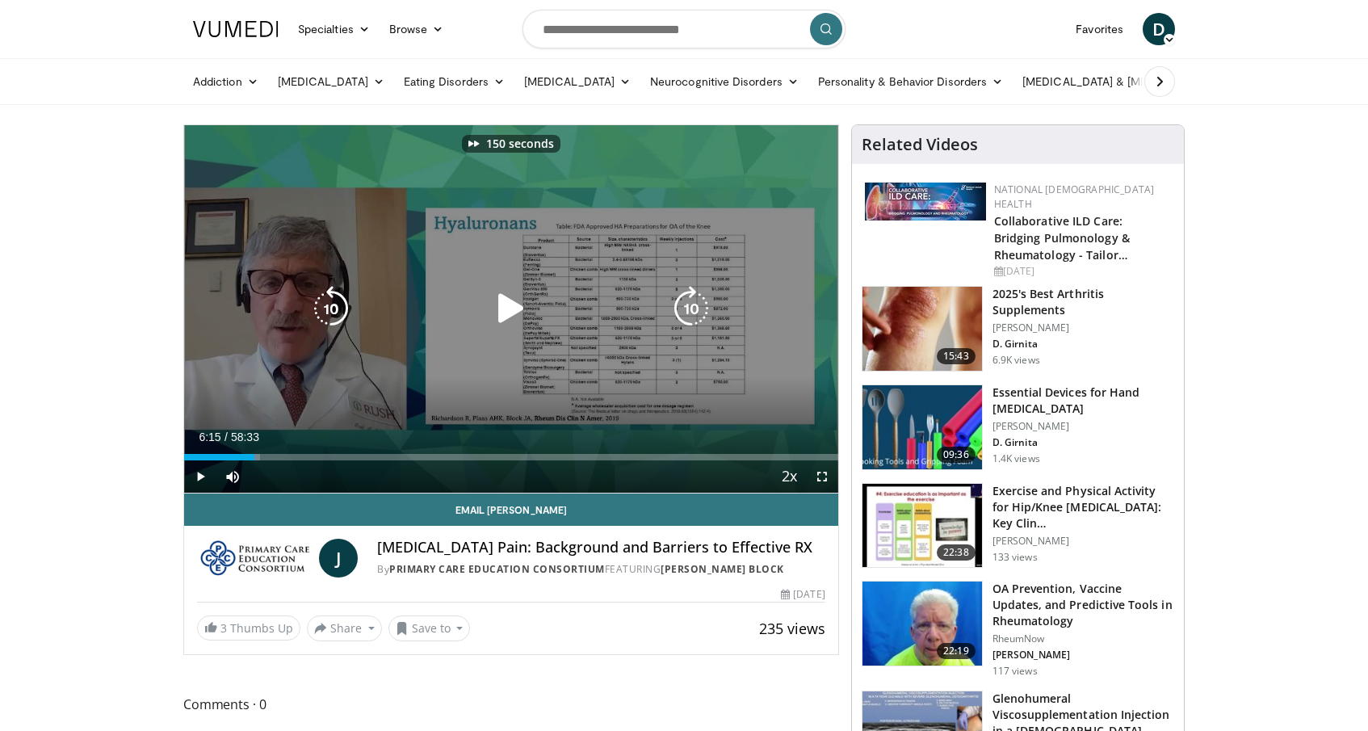
click at [700, 293] on icon "Video Player" at bounding box center [691, 308] width 45 height 45
click at [695, 306] on icon "Video Player" at bounding box center [691, 308] width 45 height 45
click at [336, 304] on icon "Video Player" at bounding box center [331, 308] width 45 height 45
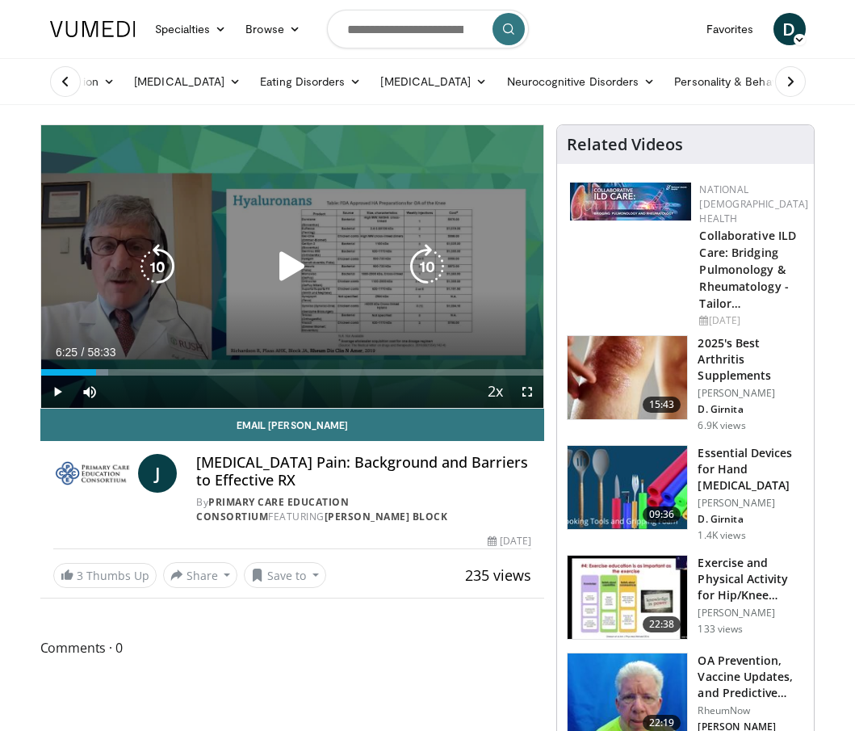
click at [281, 277] on icon "Video Player" at bounding box center [292, 266] width 45 height 45
click at [304, 279] on icon "Video Player" at bounding box center [292, 266] width 45 height 45
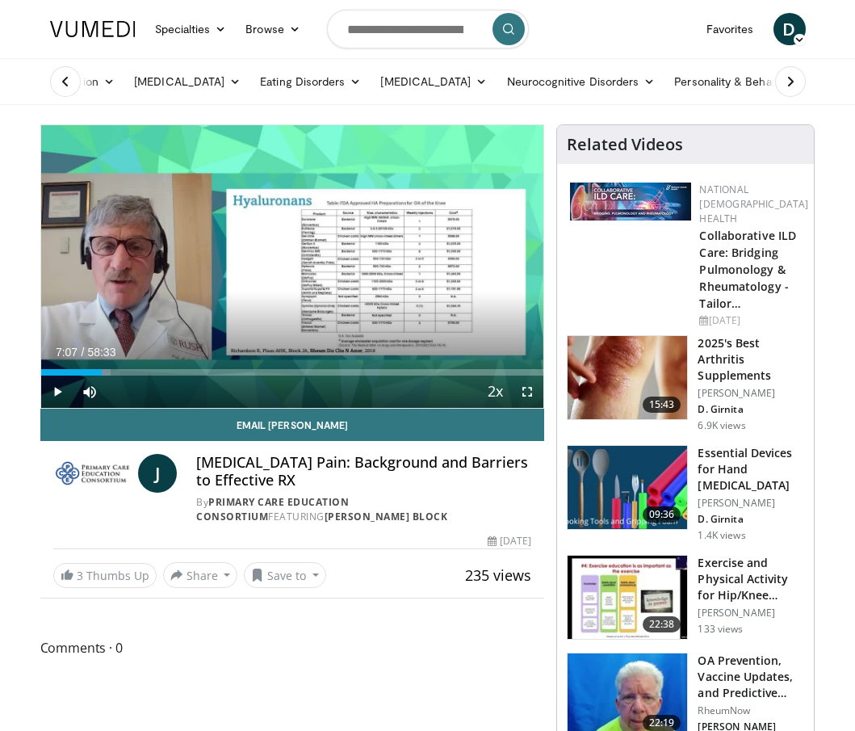
click at [304, 279] on div "20 seconds Tap to unmute" at bounding box center [292, 266] width 503 height 283
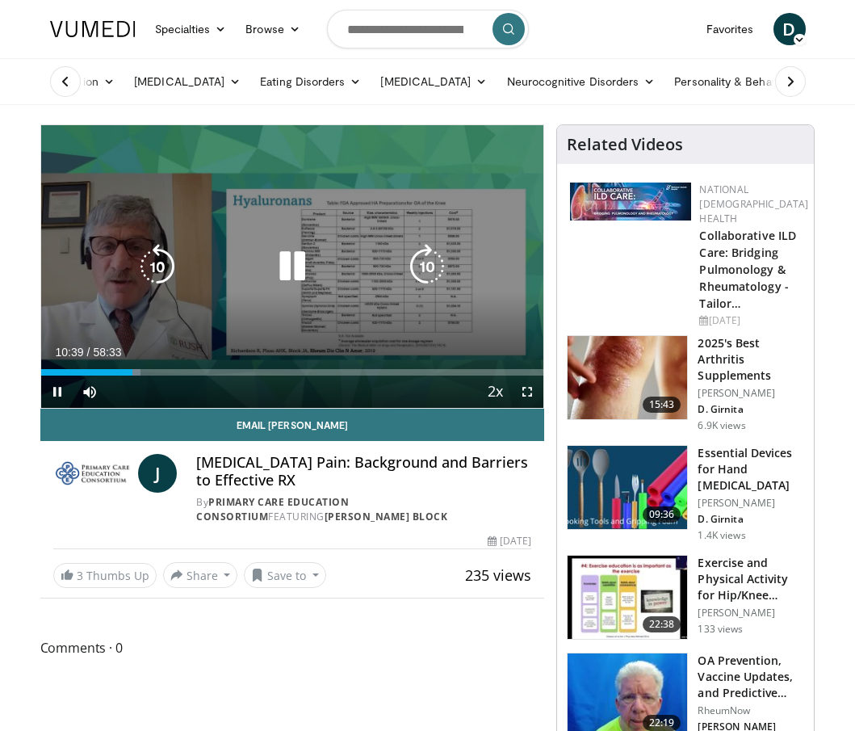
click at [291, 264] on icon "Video Player" at bounding box center [292, 266] width 45 height 45
click at [292, 266] on icon "Video Player" at bounding box center [292, 266] width 45 height 45
click at [291, 271] on icon "Video Player" at bounding box center [292, 266] width 45 height 45
click at [288, 262] on icon "Video Player" at bounding box center [292, 266] width 45 height 45
click at [414, 281] on icon "Video Player" at bounding box center [427, 266] width 45 height 45
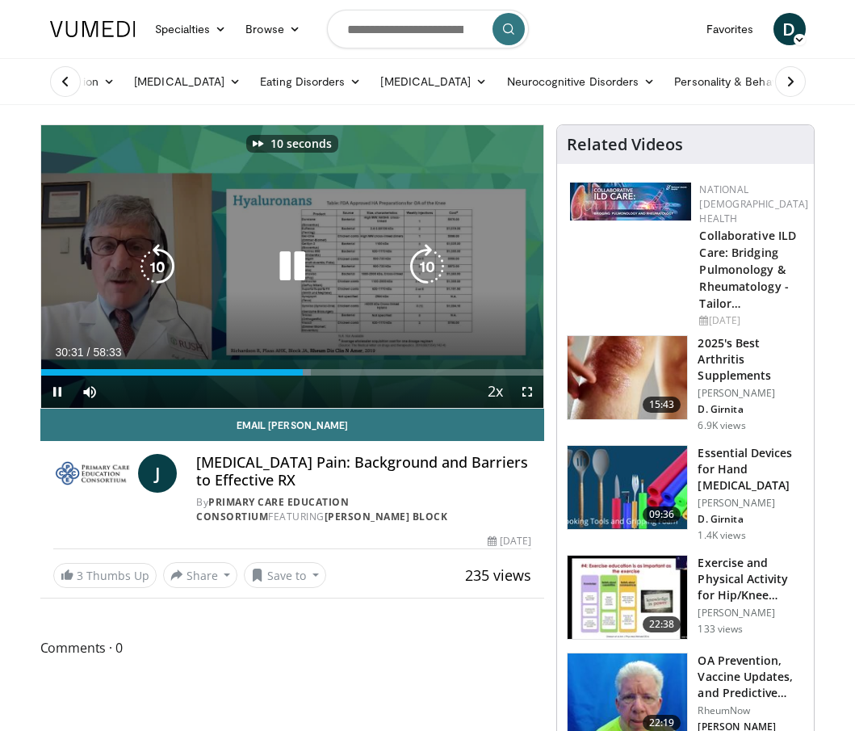
click at [414, 281] on icon "Video Player" at bounding box center [427, 266] width 45 height 45
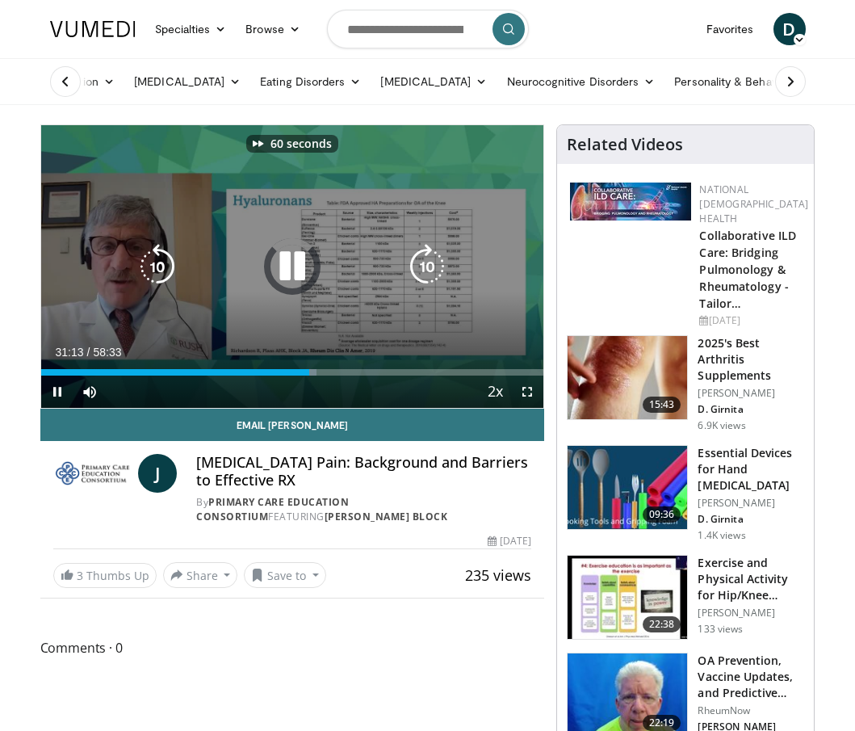
click at [414, 281] on icon "Video Player" at bounding box center [427, 266] width 45 height 45
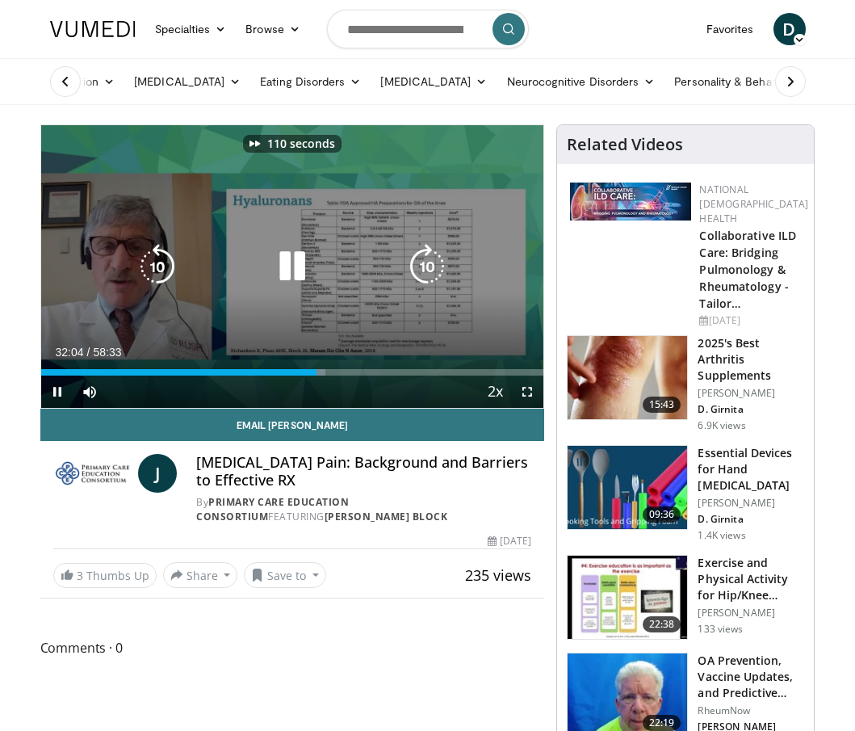
click at [414, 281] on icon "Video Player" at bounding box center [427, 266] width 45 height 45
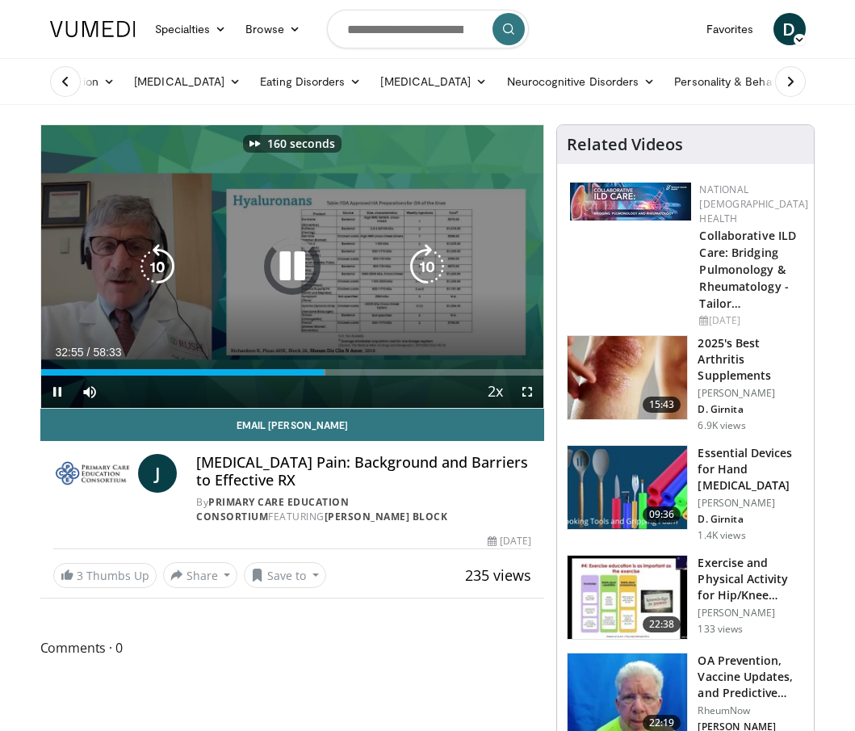
click at [414, 281] on icon "Video Player" at bounding box center [427, 266] width 45 height 45
click at [418, 275] on icon "Video Player" at bounding box center [427, 266] width 45 height 45
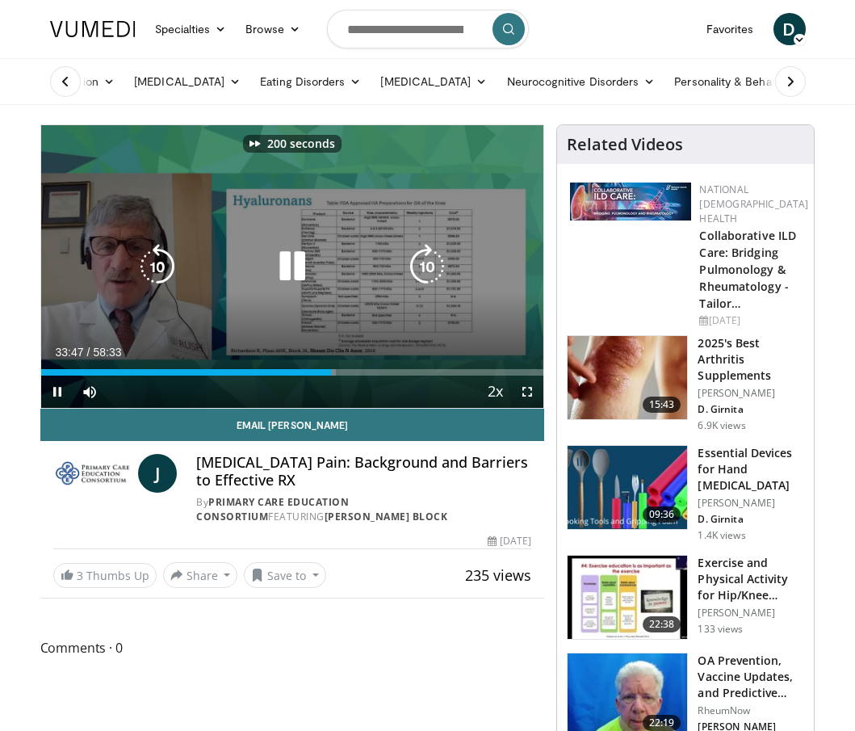
click at [418, 275] on icon "Video Player" at bounding box center [427, 266] width 45 height 45
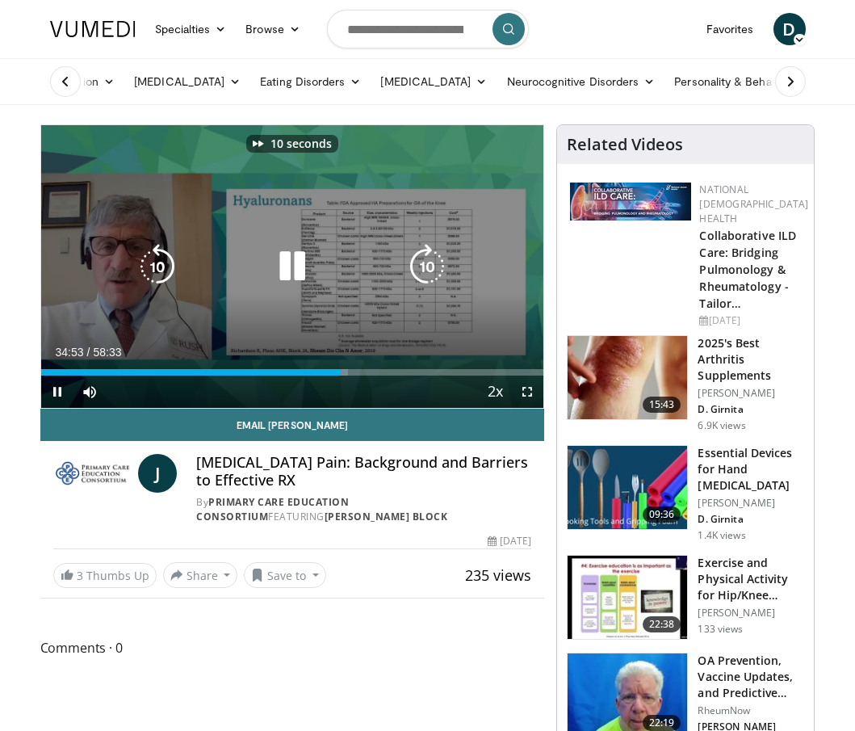
click at [418, 275] on icon "Video Player" at bounding box center [427, 266] width 45 height 45
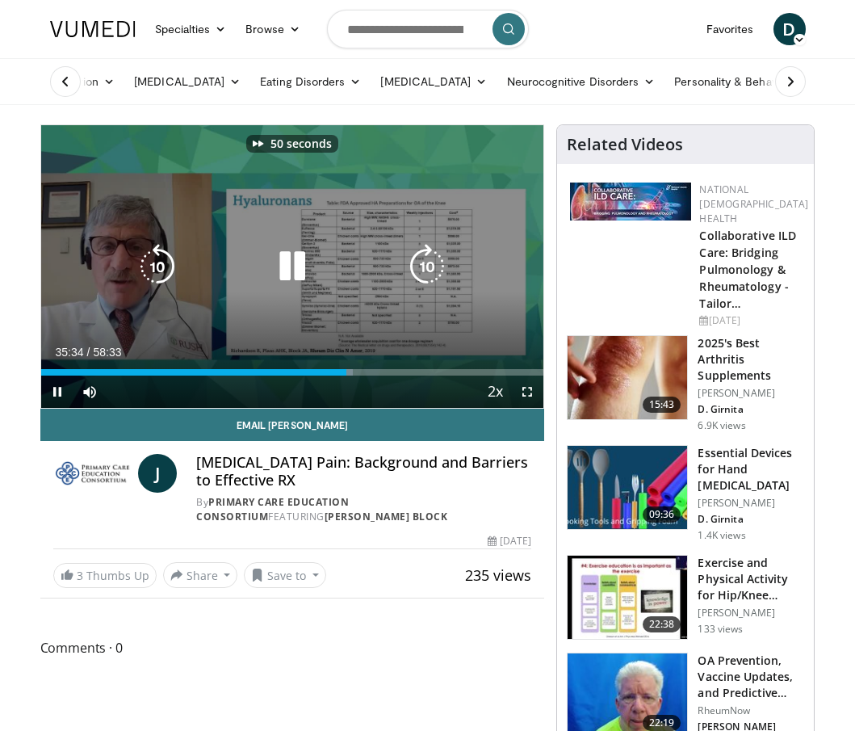
click at [418, 275] on icon "Video Player" at bounding box center [427, 266] width 45 height 45
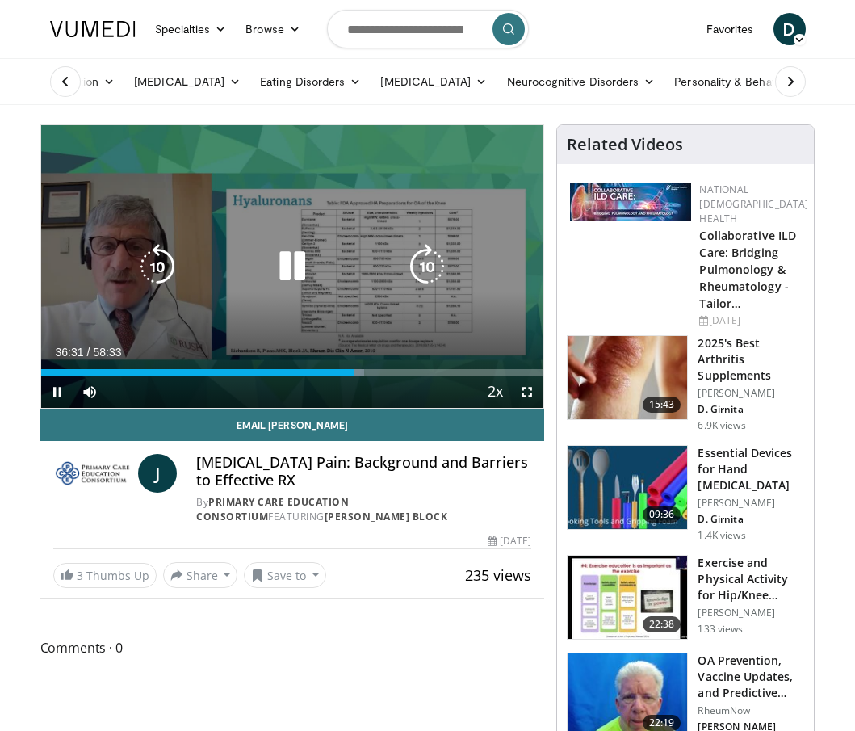
click at [418, 275] on icon "Video Player" at bounding box center [427, 266] width 45 height 45
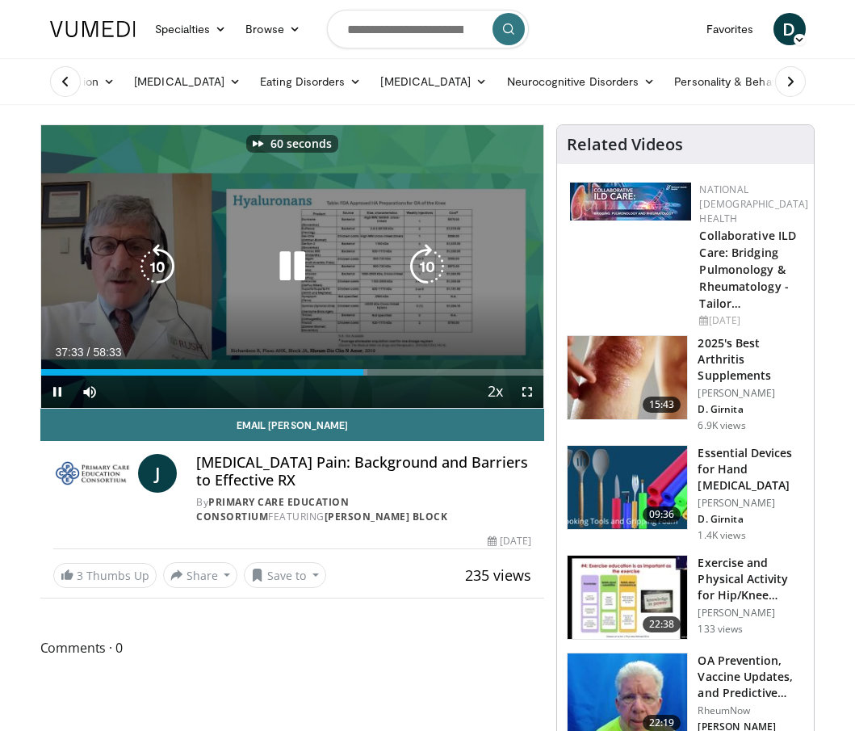
click at [418, 275] on icon "Video Player" at bounding box center [427, 266] width 45 height 45
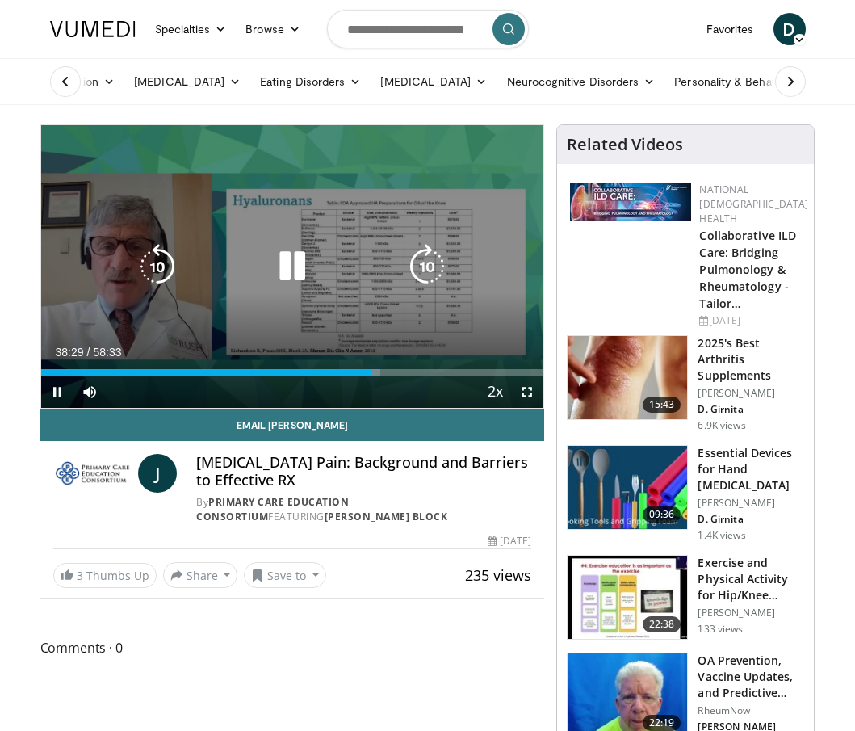
click at [168, 263] on icon "Video Player" at bounding box center [157, 266] width 45 height 45
click at [430, 271] on icon "Video Player" at bounding box center [427, 266] width 45 height 45
click at [152, 271] on icon "Video Player" at bounding box center [157, 266] width 45 height 45
click at [283, 272] on icon "Video Player" at bounding box center [292, 266] width 45 height 45
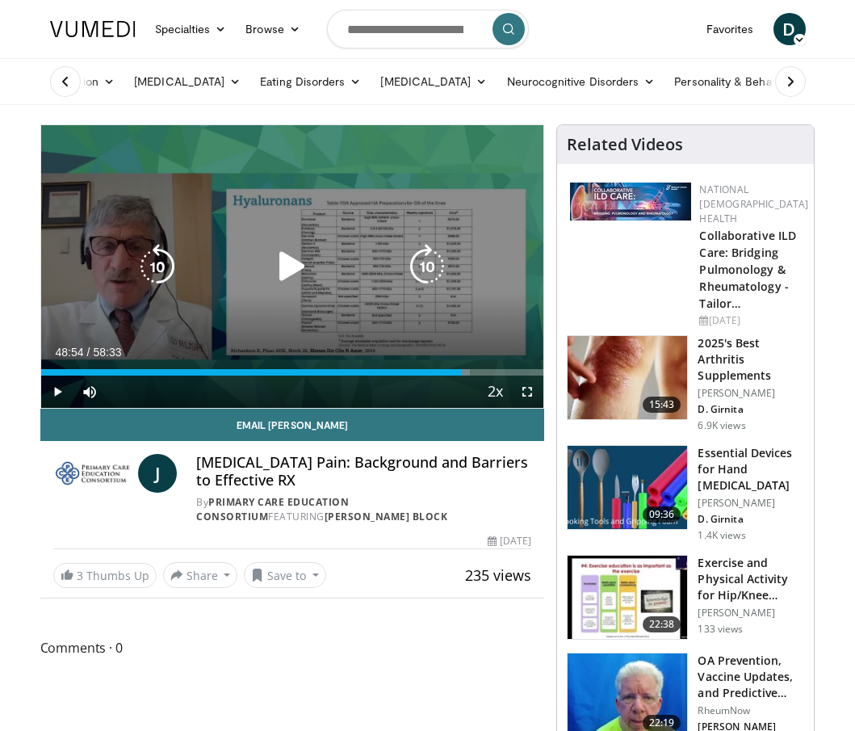
click at [286, 269] on icon "Video Player" at bounding box center [292, 266] width 45 height 45
click at [233, 292] on div "10 seconds Tap to unmute" at bounding box center [292, 266] width 503 height 283
click at [294, 266] on icon "Video Player" at bounding box center [292, 266] width 45 height 45
click at [291, 272] on icon "Video Player" at bounding box center [292, 266] width 45 height 45
click at [289, 260] on icon "Video Player" at bounding box center [292, 266] width 45 height 45
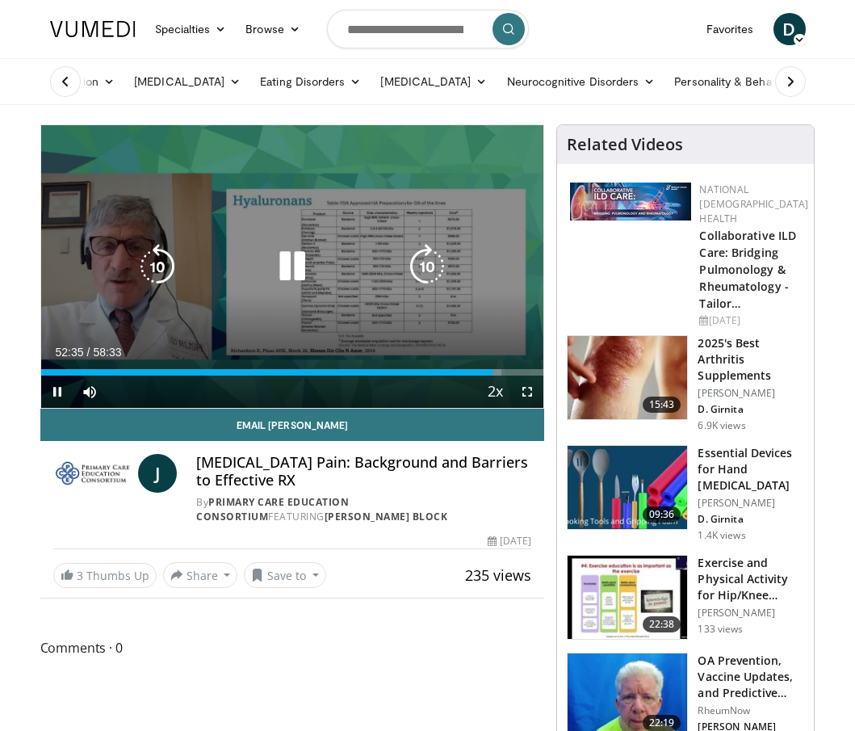
click at [296, 270] on icon "Video Player" at bounding box center [292, 266] width 45 height 45
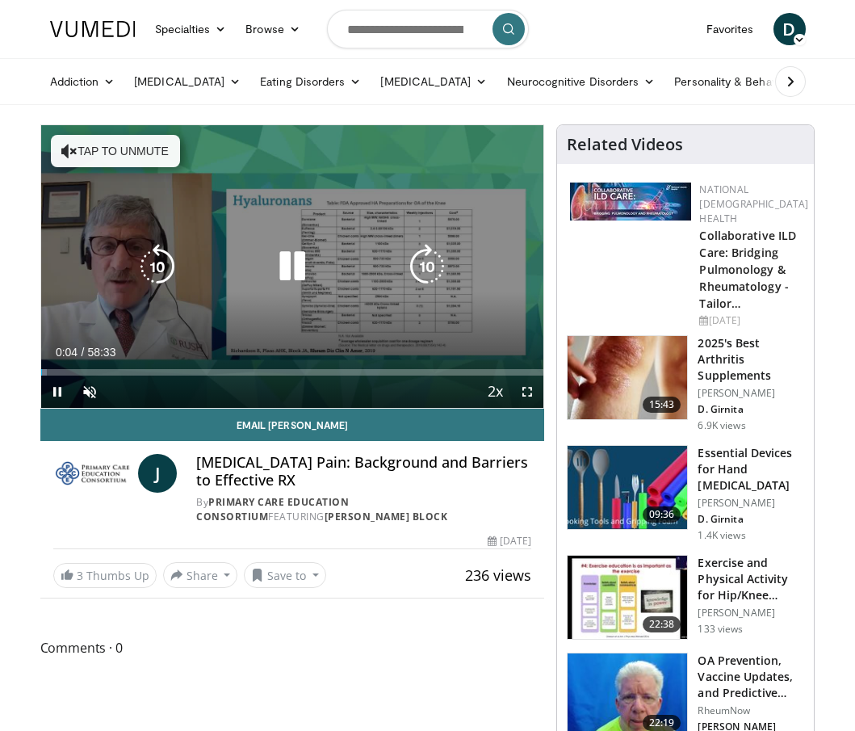
click at [301, 262] on icon "Video Player" at bounding box center [292, 266] width 45 height 45
